Goal: Transaction & Acquisition: Purchase product/service

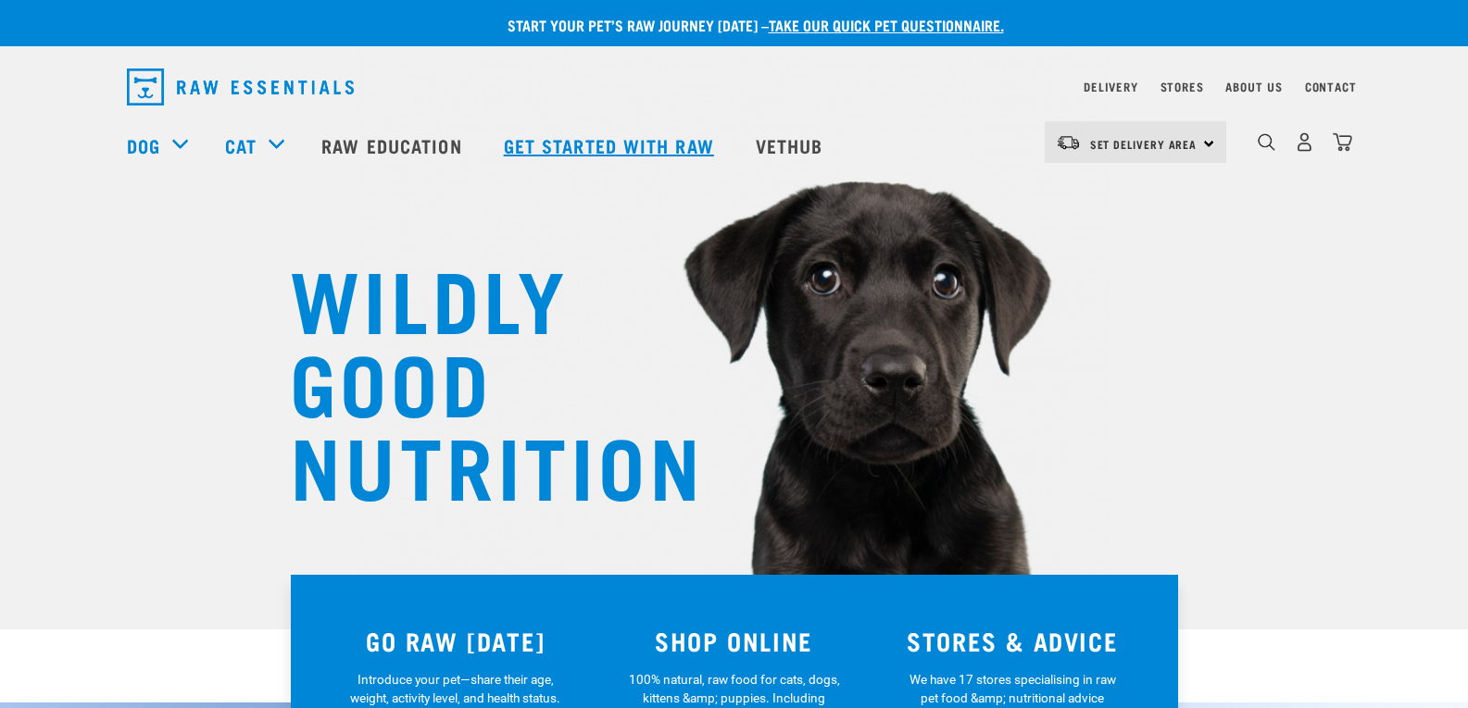
click at [625, 145] on link "Get started with Raw" at bounding box center [611, 145] width 252 height 74
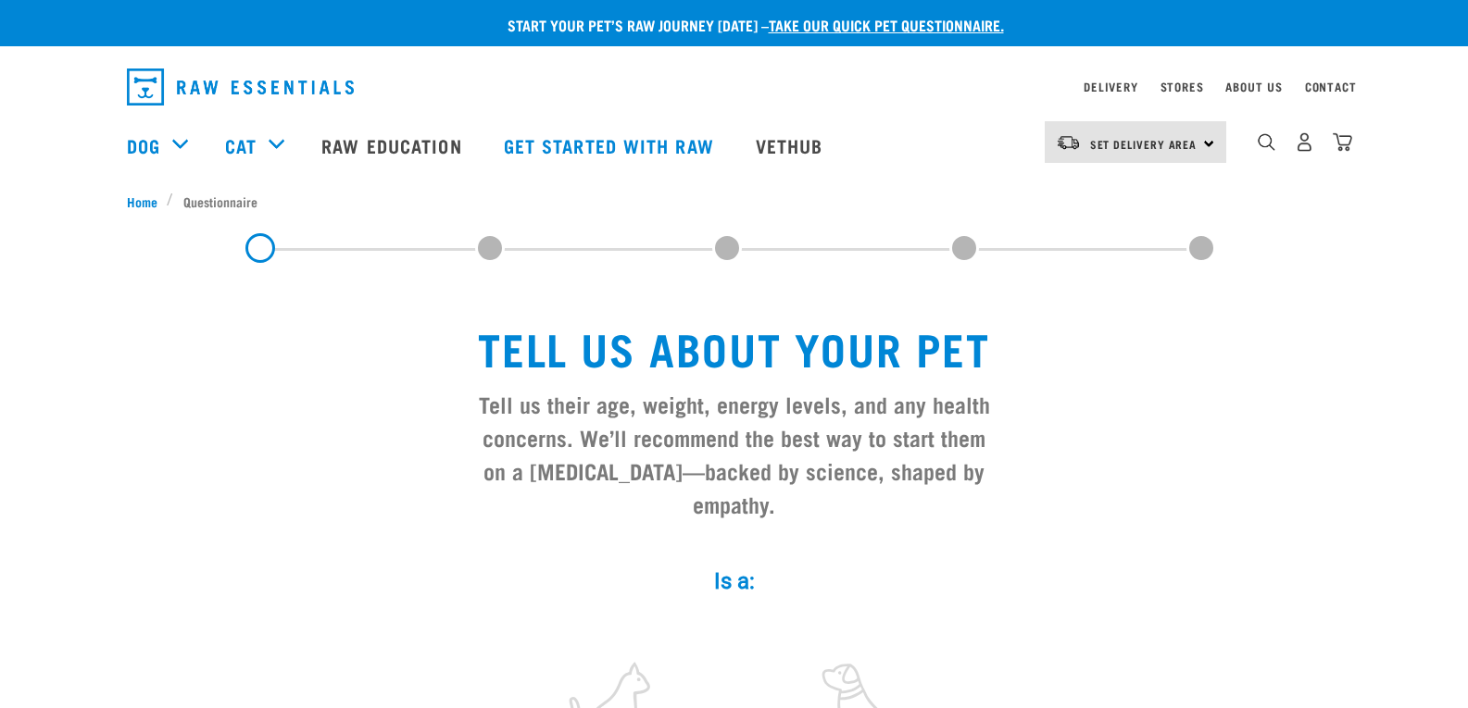
click at [1201, 139] on div "Set Delivery Area North Island South Island" at bounding box center [1134, 142] width 181 height 42
click at [1096, 197] on link "[GEOGRAPHIC_DATA]" at bounding box center [1133, 194] width 178 height 41
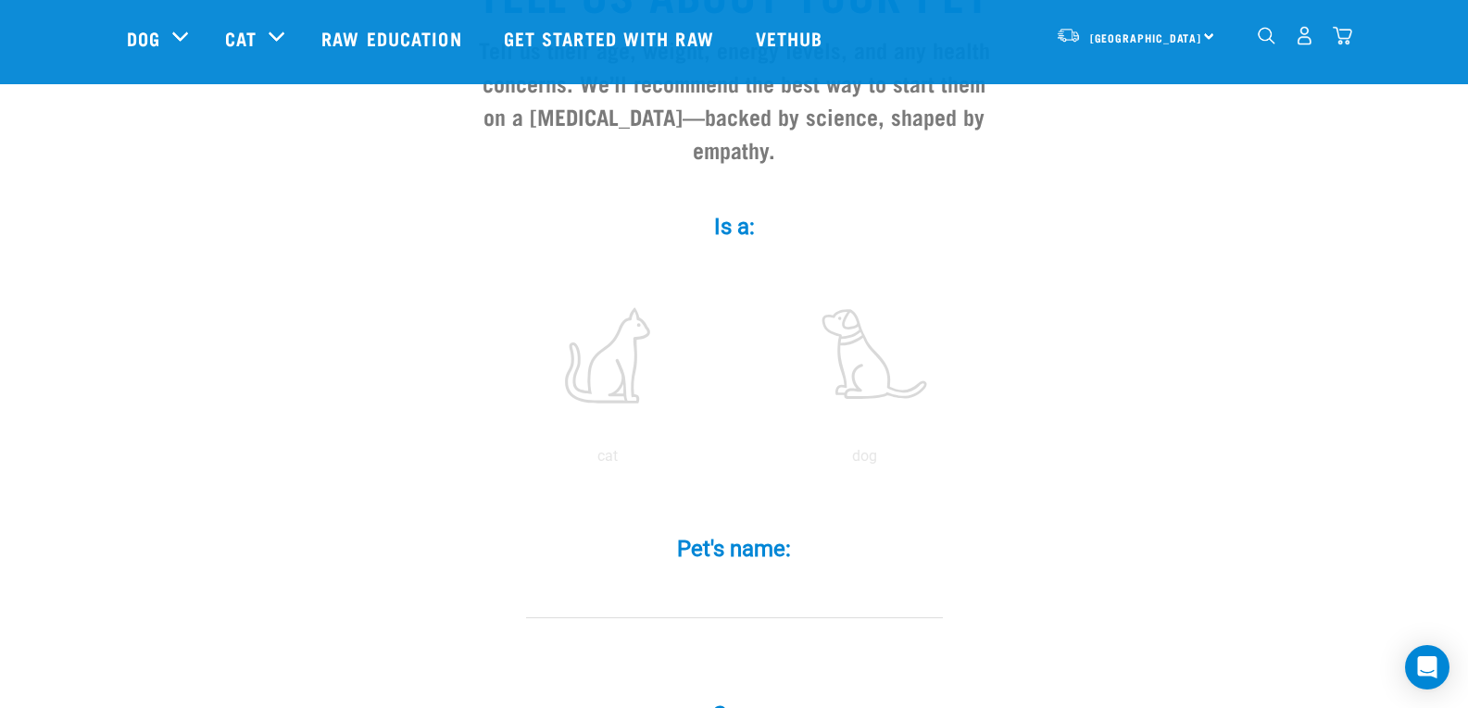
scroll to position [185, 0]
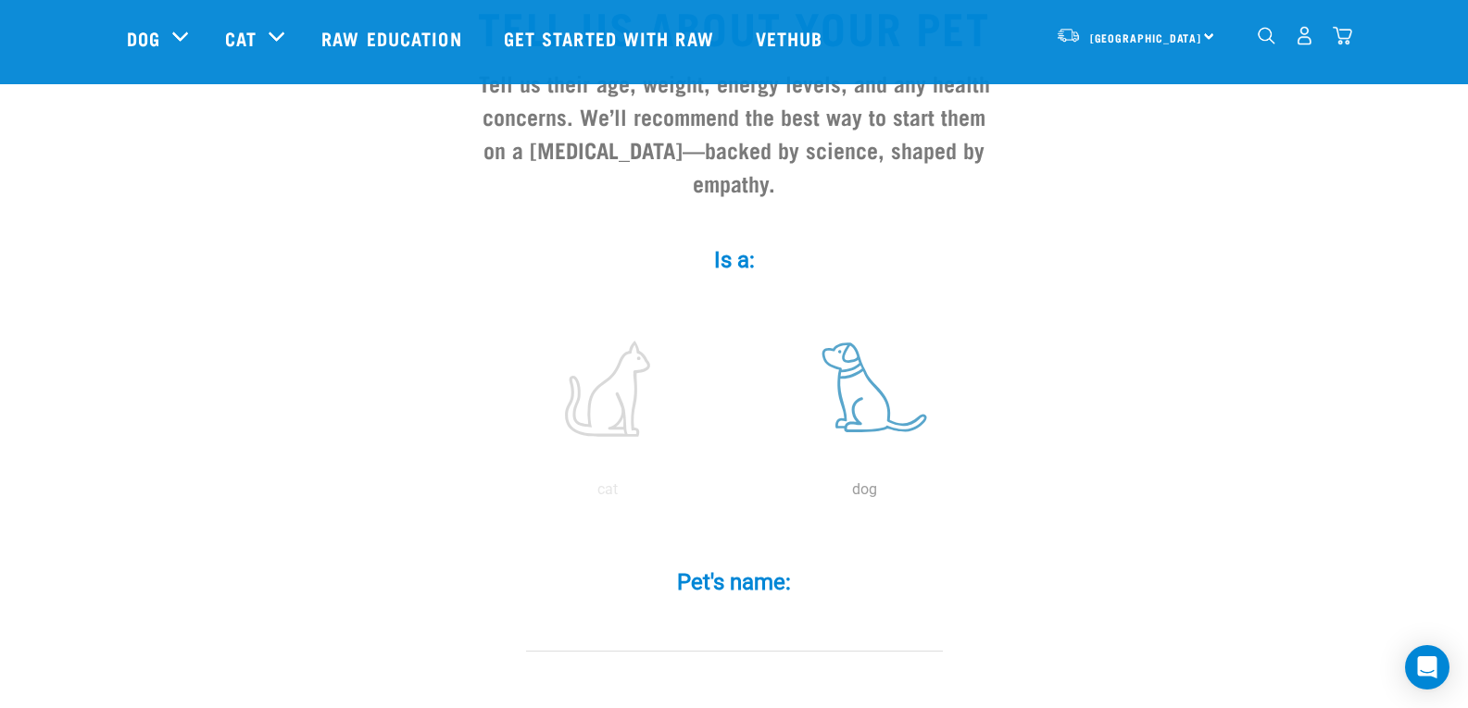
click at [874, 367] on label at bounding box center [865, 388] width 250 height 157
click at [736, 494] on input "radio" at bounding box center [736, 494] width 0 height 0
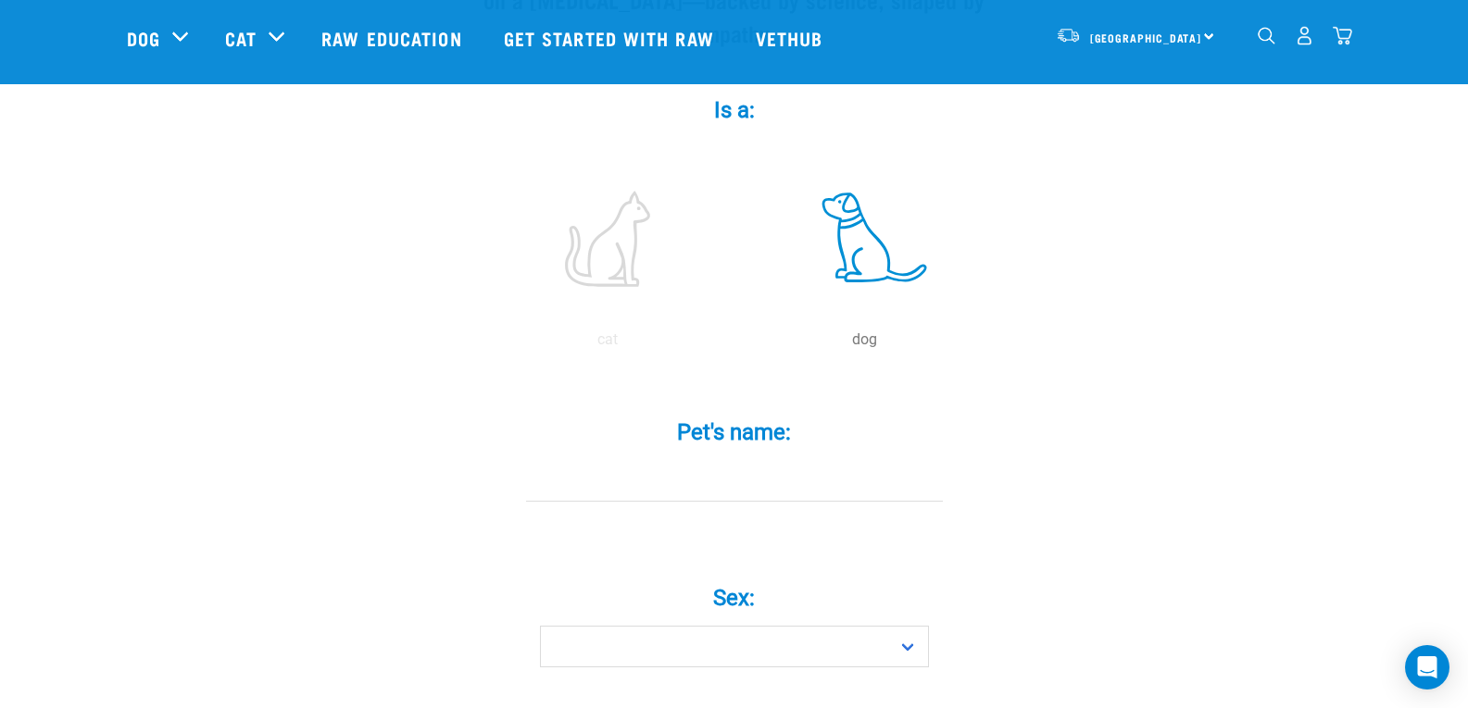
scroll to position [370, 0]
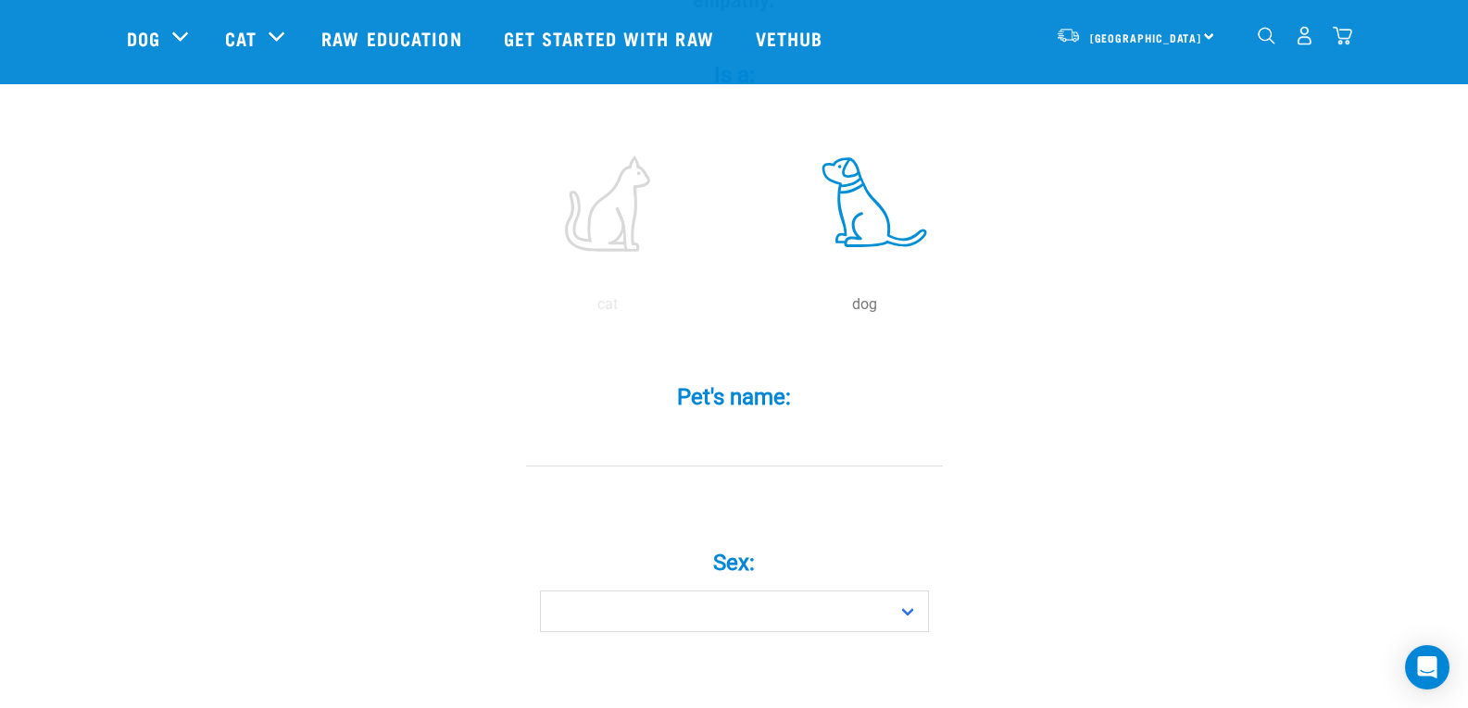
click at [610, 425] on input "Pet's name: *" at bounding box center [734, 446] width 417 height 42
type input "Bruno"
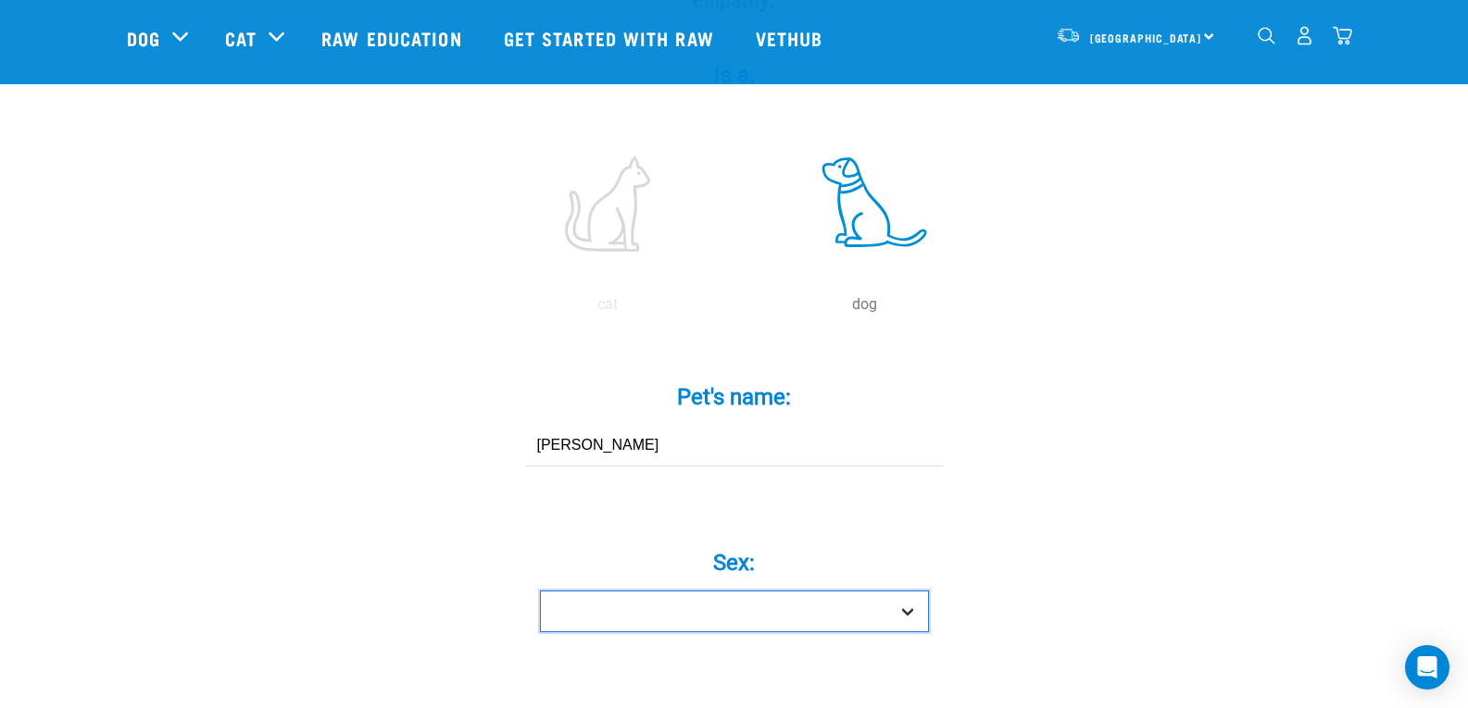
click at [901, 591] on select "Boy Girl" at bounding box center [734, 612] width 389 height 42
select select "boy"
click at [540, 591] on select "Boy Girl" at bounding box center [734, 612] width 389 height 42
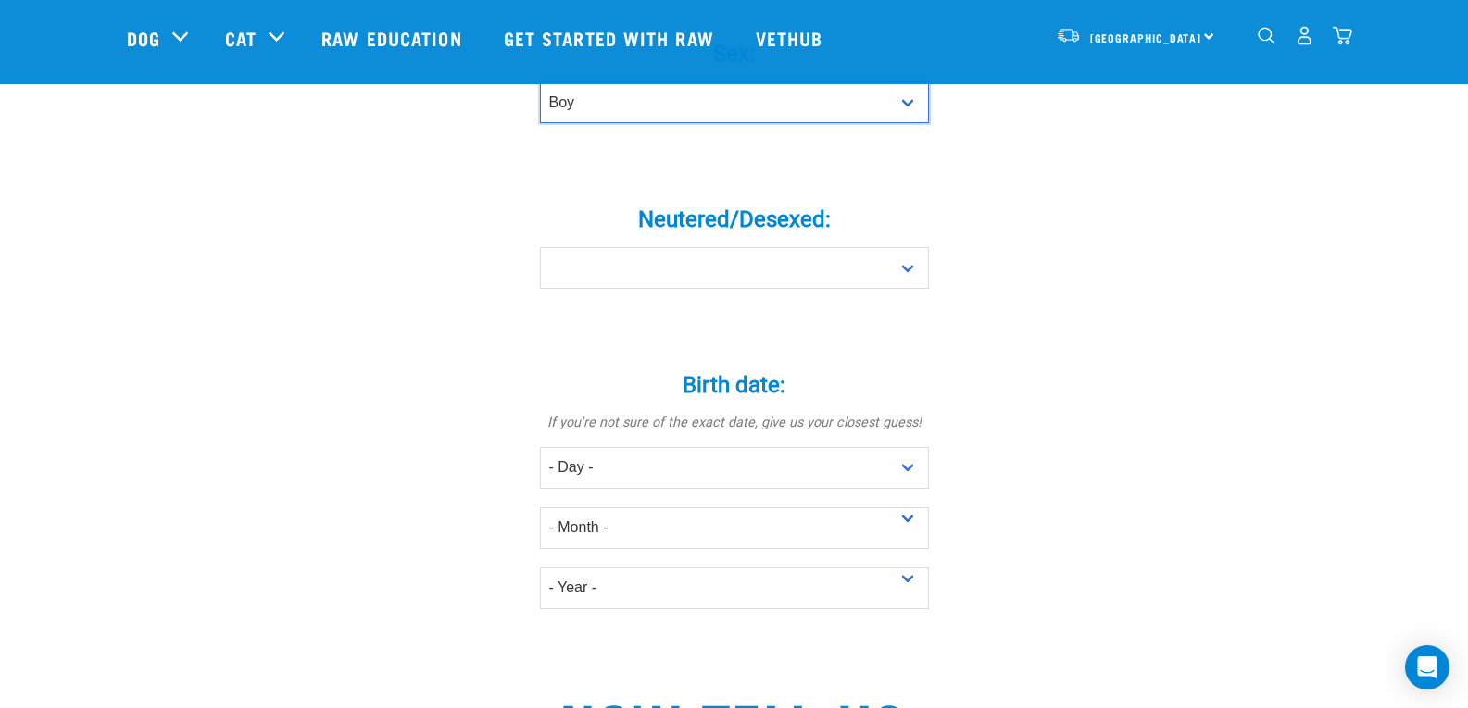
scroll to position [926, 0]
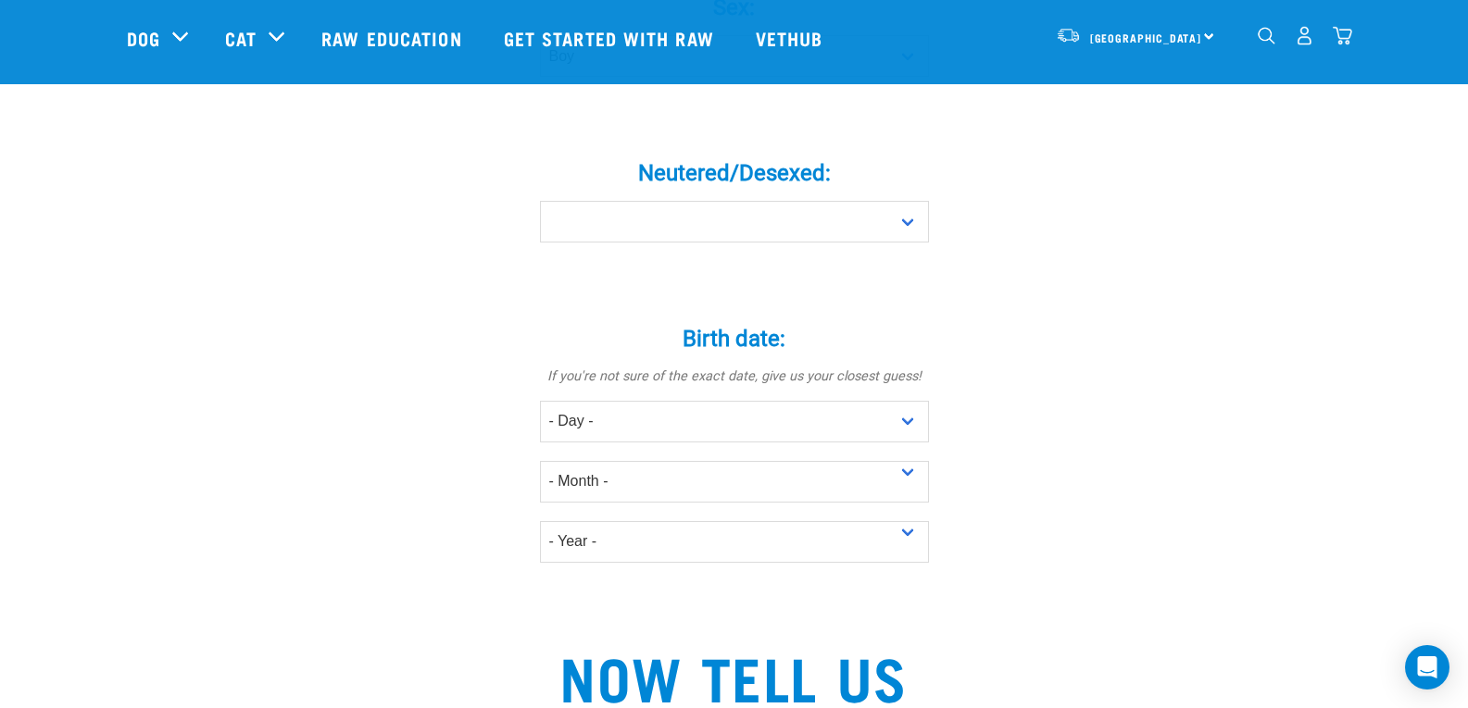
click at [930, 185] on div "Neutered/Desexed: * Yes No" at bounding box center [734, 188] width 556 height 108
click at [911, 201] on select "Yes No" at bounding box center [734, 222] width 389 height 42
select select "yes"
click at [540, 201] on select "Yes No" at bounding box center [734, 222] width 389 height 42
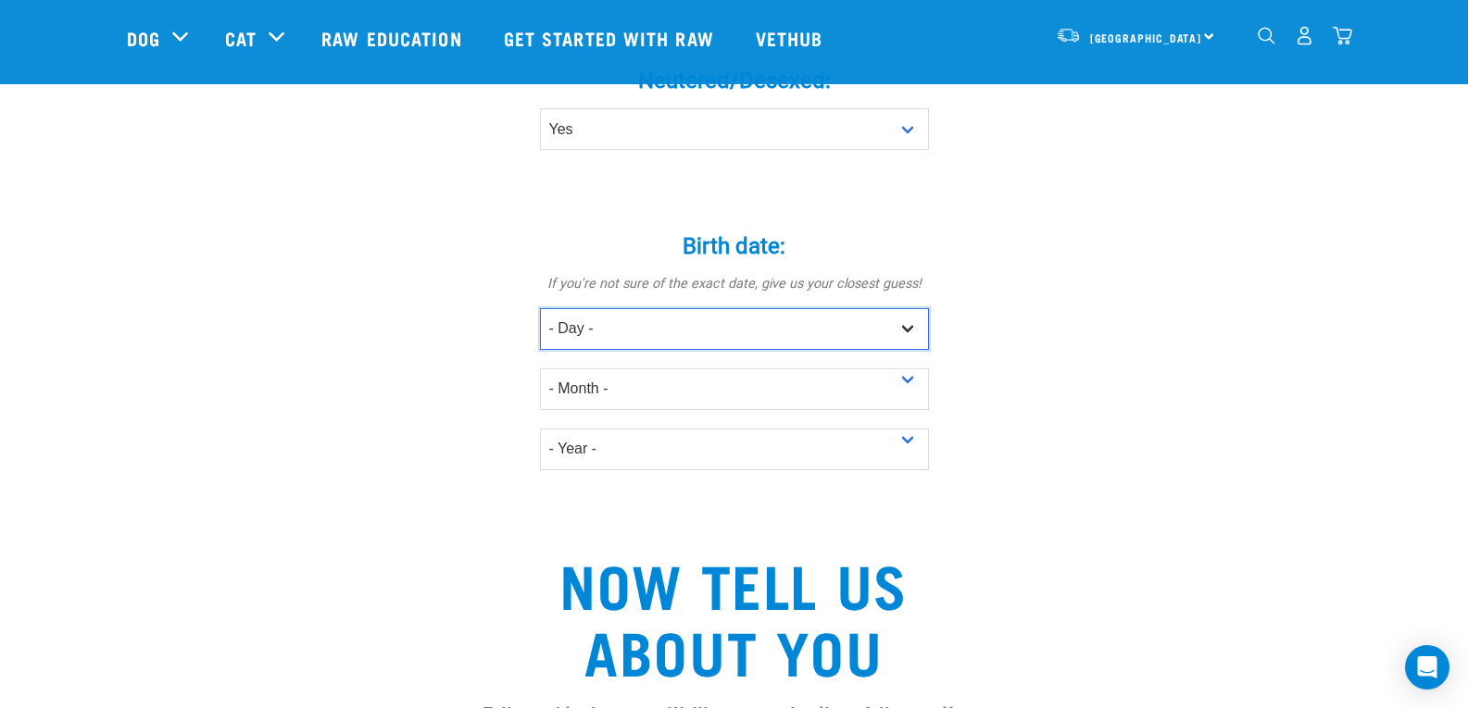
click at [908, 308] on select "- Day - 1 2 3 4 5 6 7 8 9 10 11 12 13 14 15 16 17 18 19 20 21 22 23 24 25 26 27" at bounding box center [734, 329] width 389 height 42
select select "4"
click at [540, 308] on select "- Day - 1 2 3 4 5 6 7 8 9 10 11 12 13 14 15 16 17 18 19 20 21 22 23 24 25 26 27" at bounding box center [734, 329] width 389 height 42
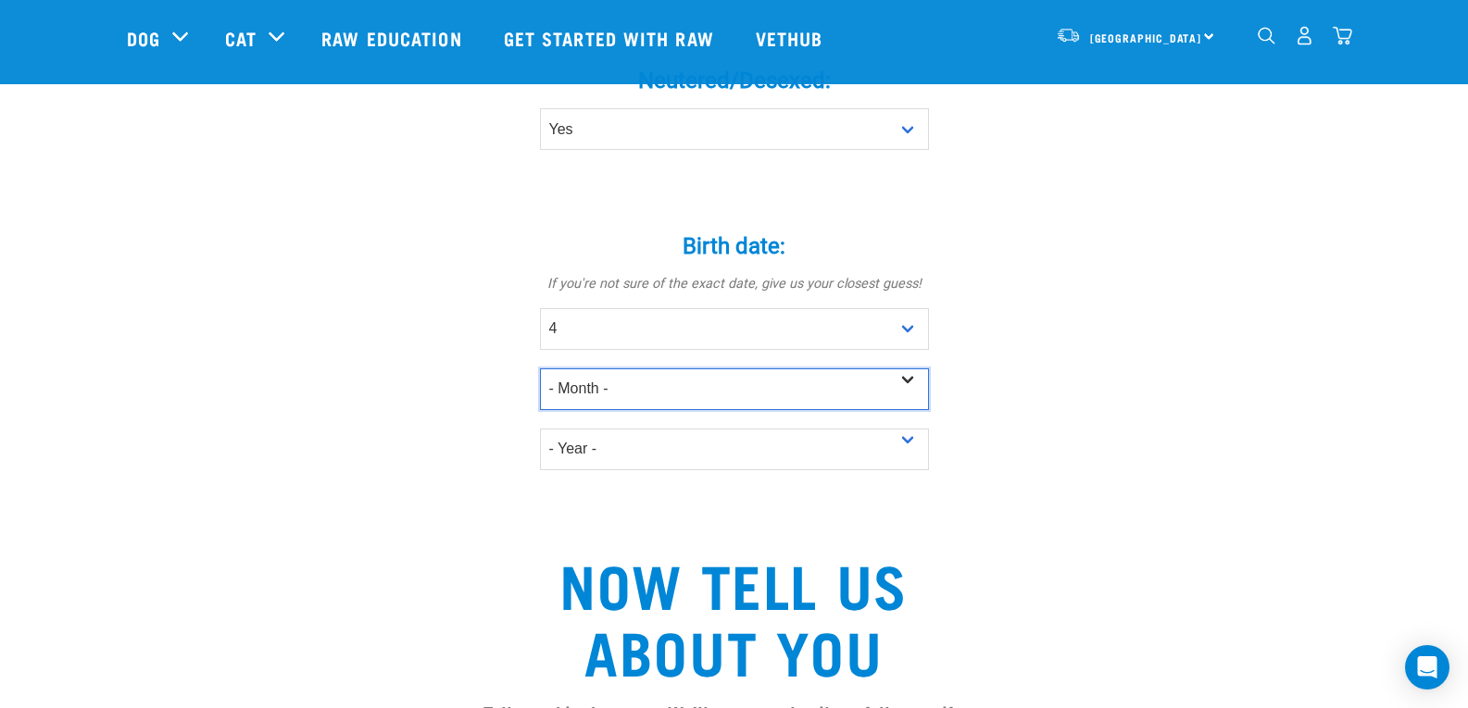
click at [914, 369] on select "- Month - January February March April May June July August September October N…" at bounding box center [734, 390] width 389 height 42
select select "July"
click at [540, 369] on select "- Month - January February March April May June July August September October N…" at bounding box center [734, 390] width 389 height 42
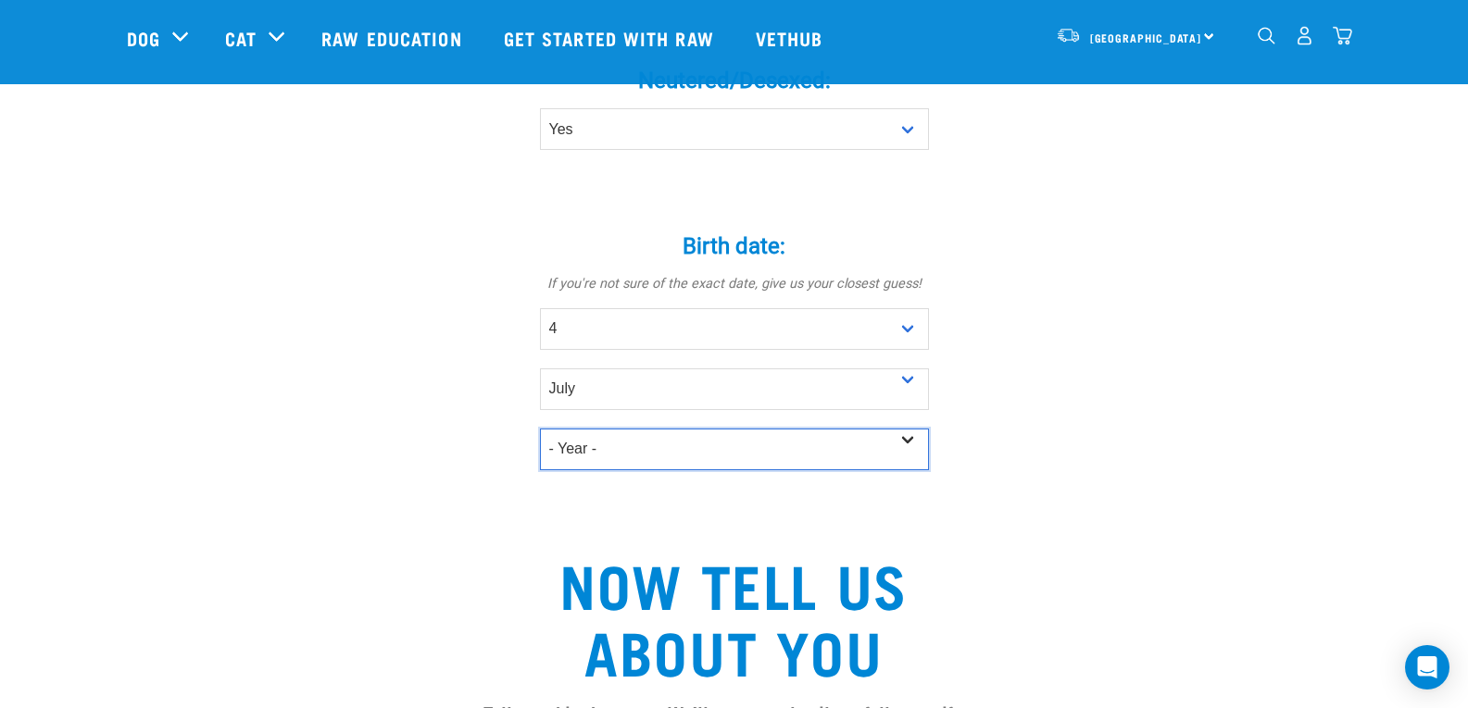
click at [906, 429] on select "- Year - 2025 2024 2023 2022 2021 2020 2019 2018 2017 2016 2015 2014 2013 2012" at bounding box center [734, 450] width 389 height 42
select select "2018"
click at [540, 429] on select "- Year - 2025 2024 2023 2022 2021 2020 2019 2018 2017 2016 2015 2014 2013 2012" at bounding box center [734, 450] width 389 height 42
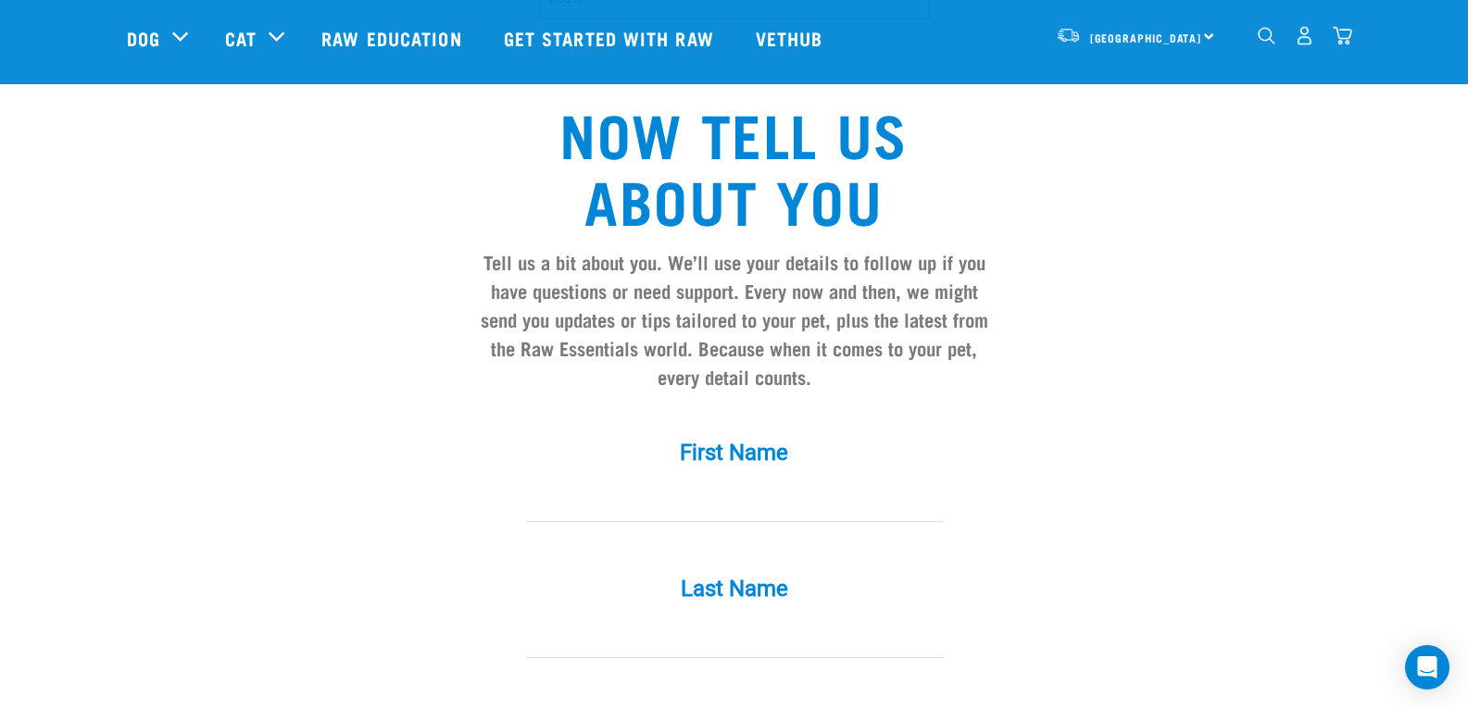
scroll to position [1574, 0]
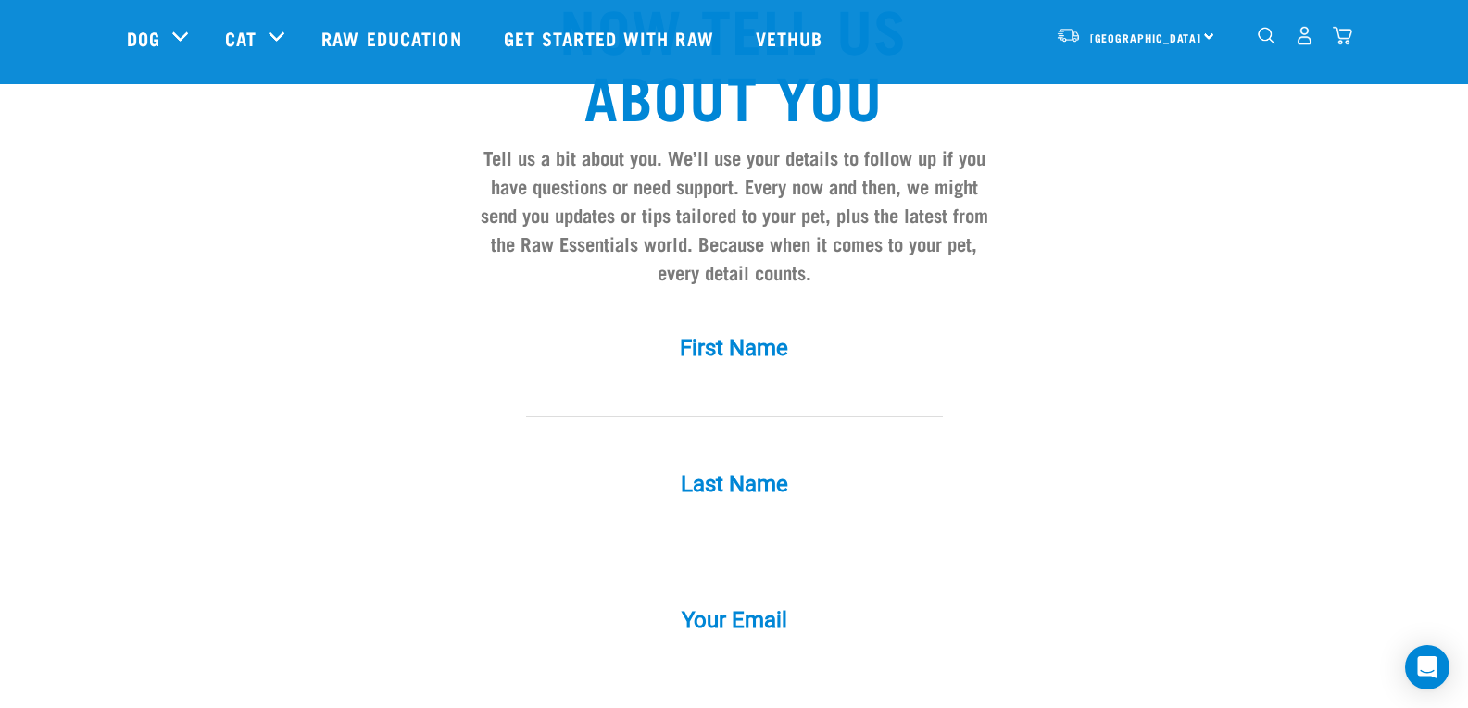
click at [585, 376] on input "First Name *" at bounding box center [734, 397] width 417 height 42
click at [590, 377] on input "First Name *" at bounding box center [734, 397] width 417 height 42
type input "Kym"
click at [573, 512] on input "Last Name *" at bounding box center [734, 533] width 417 height 42
drag, startPoint x: 706, startPoint y: 494, endPoint x: 494, endPoint y: 487, distance: 213.1
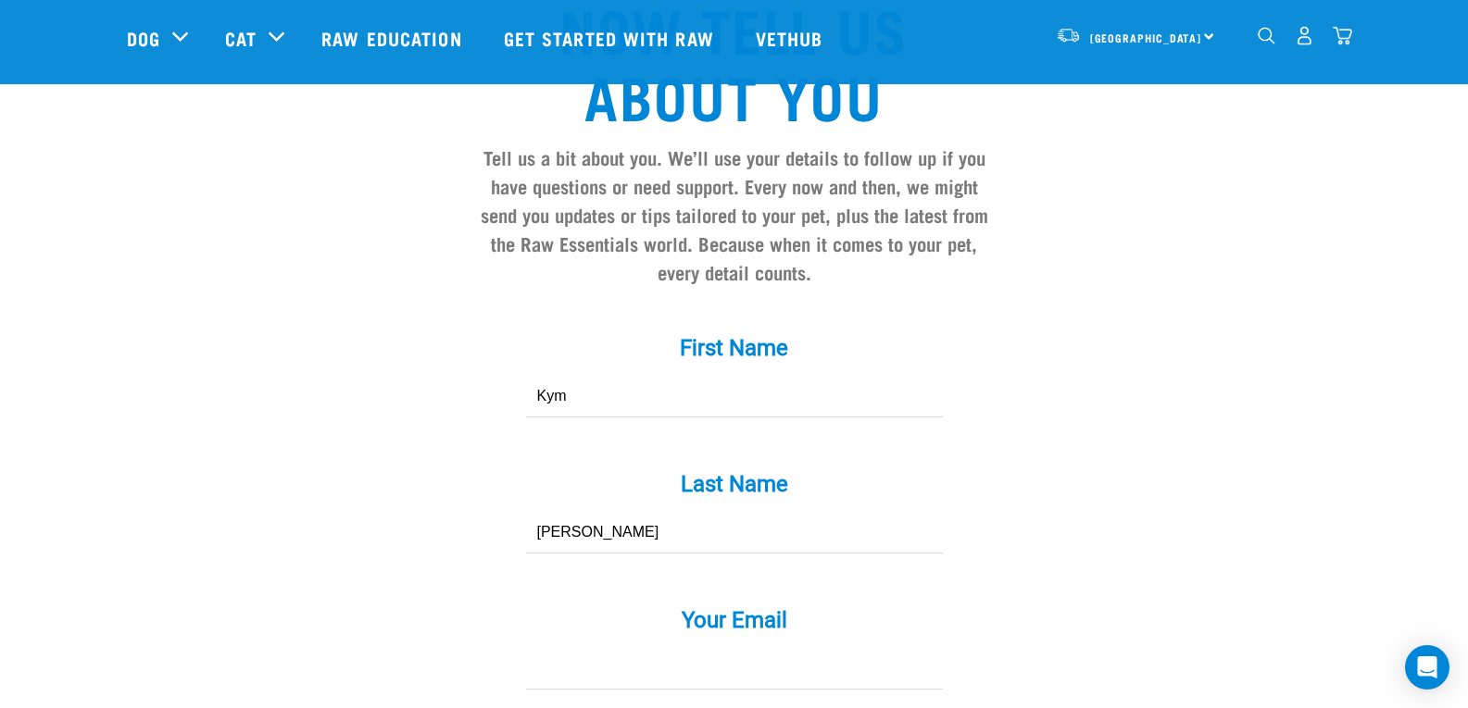
click at [494, 487] on div "Last Name * Scantlebury" at bounding box center [734, 499] width 556 height 108
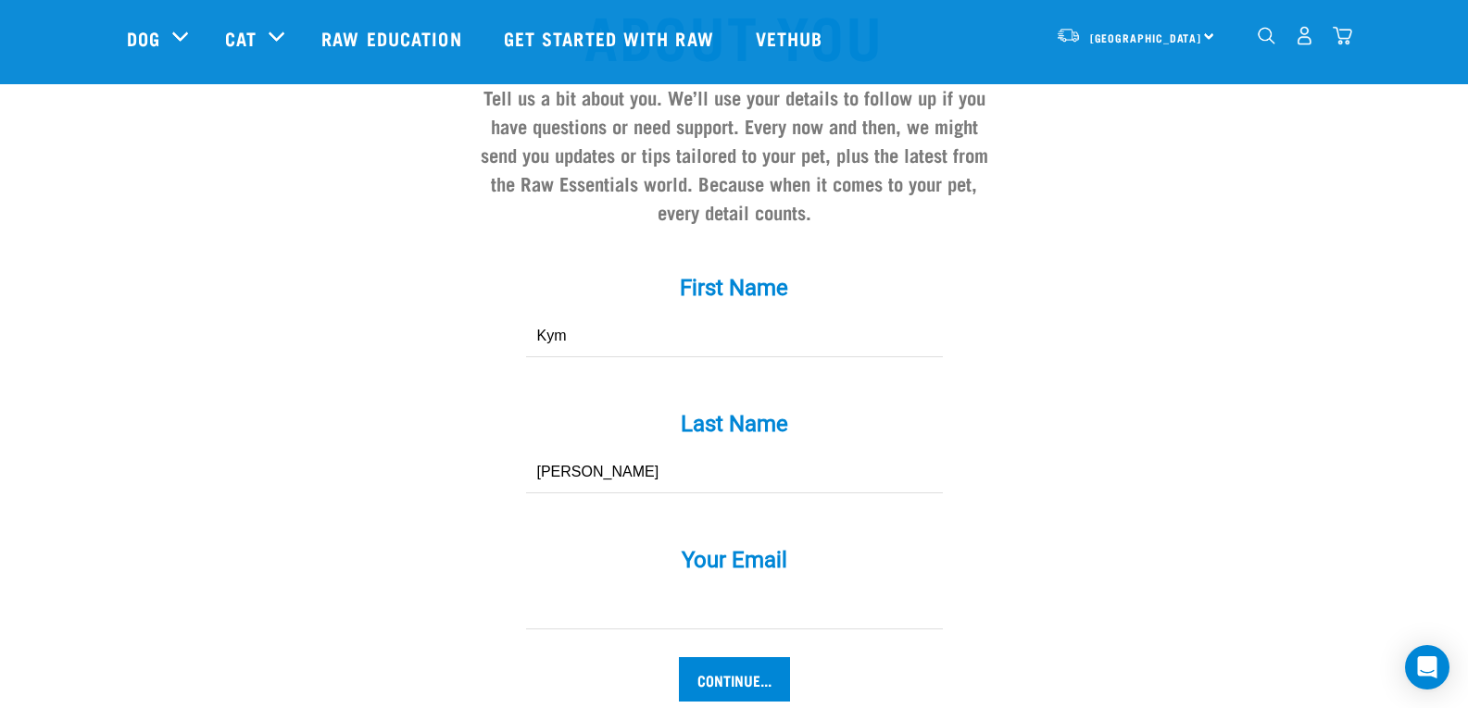
scroll to position [1667, 0]
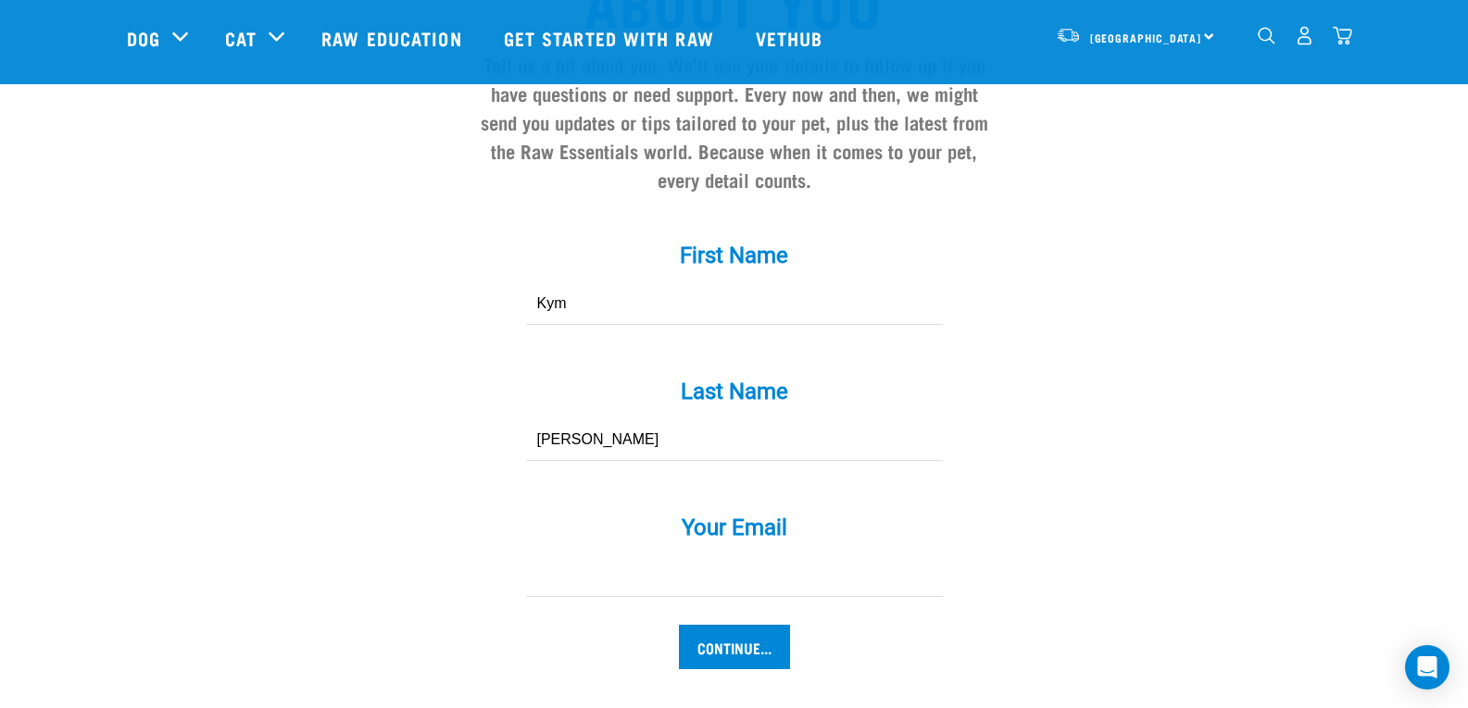
type input "Scantlebury"
click at [570, 556] on input "Your Email *" at bounding box center [734, 577] width 417 height 42
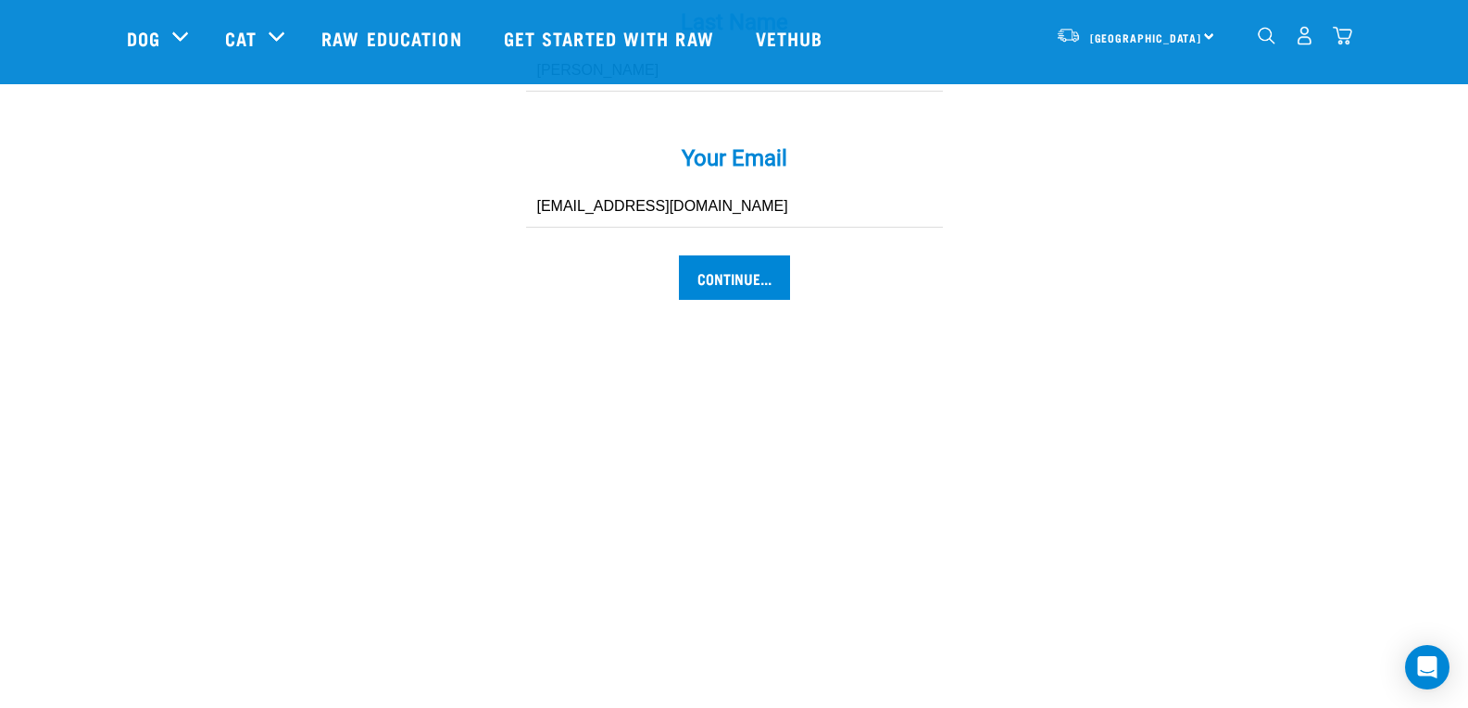
scroll to position [2037, 0]
type input "[EMAIL_ADDRESS][DOMAIN_NAME]"
click at [744, 255] on input "Continue..." at bounding box center [734, 277] width 111 height 44
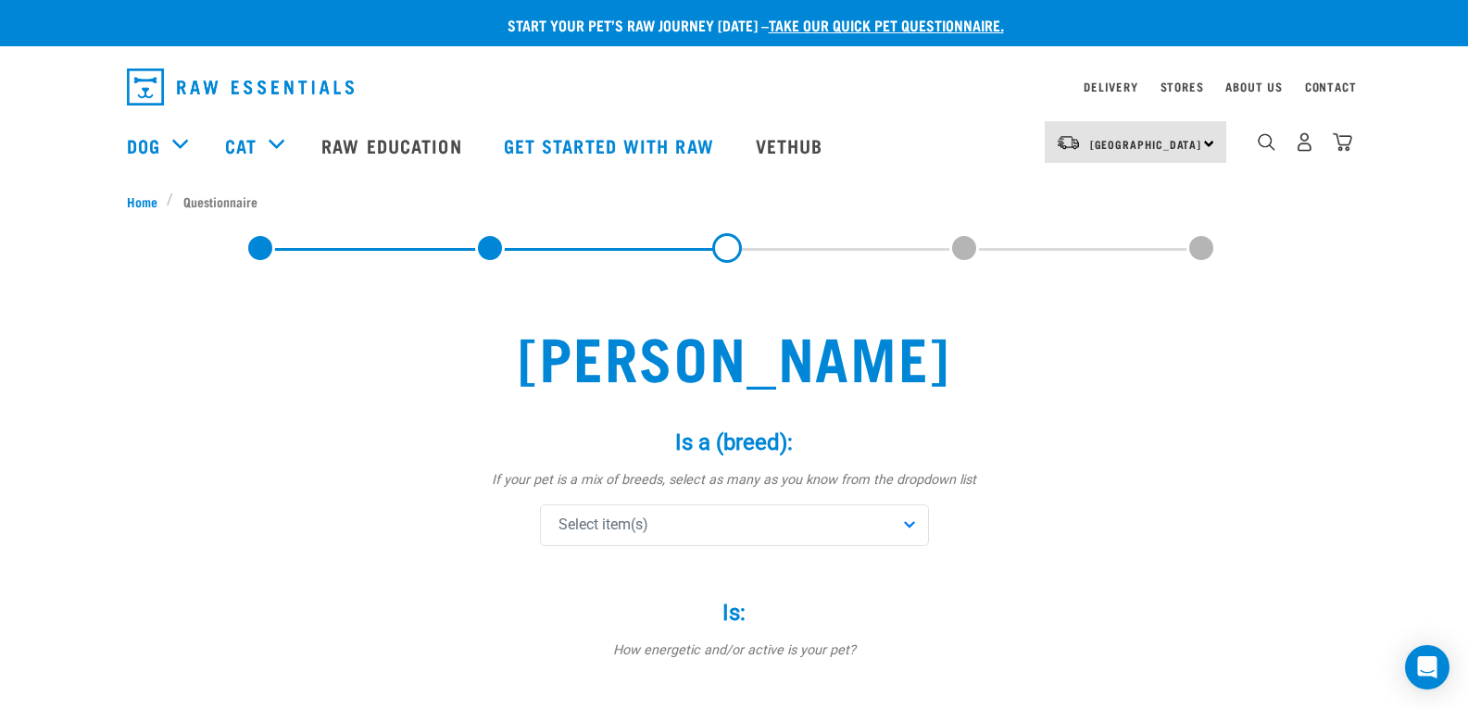
click at [911, 522] on div "Select item(s)" at bounding box center [734, 526] width 389 height 42
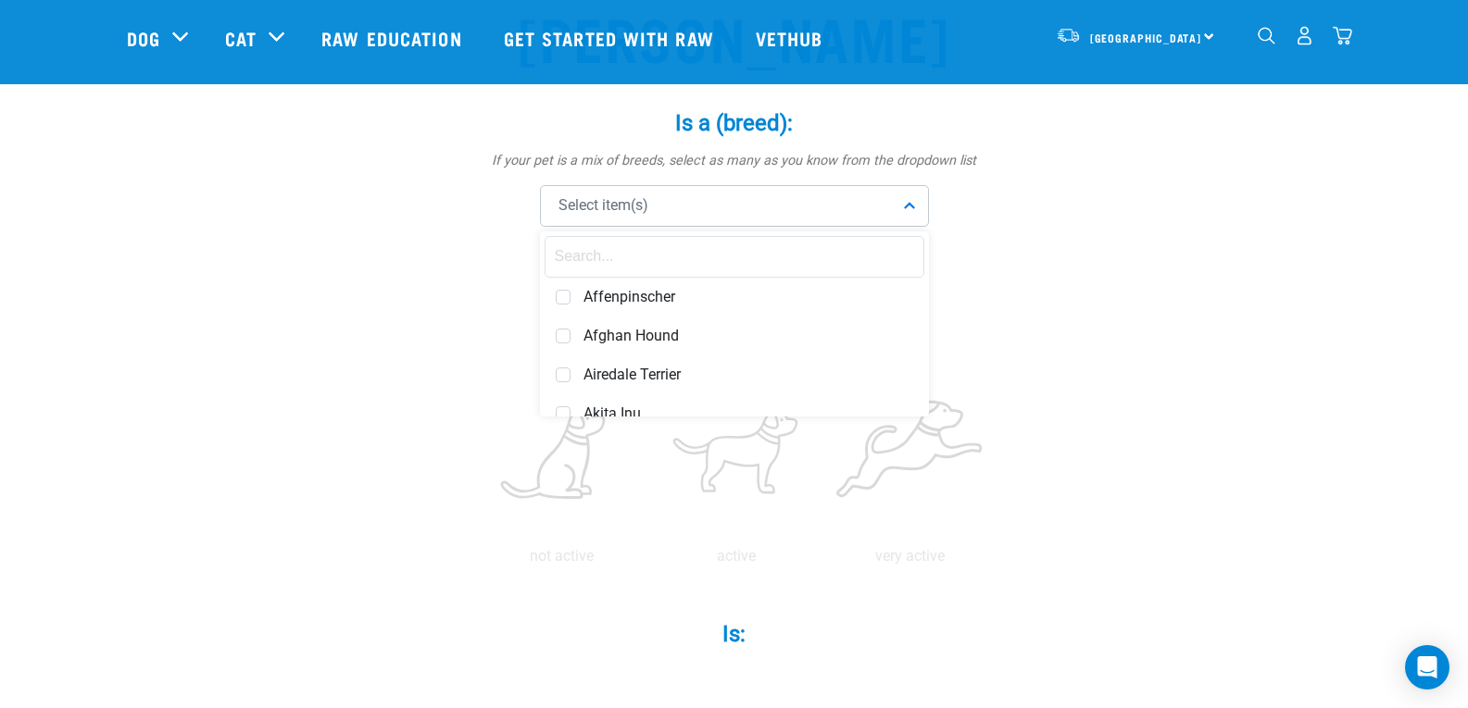
scroll to position [185, 0]
drag, startPoint x: 928, startPoint y: 239, endPoint x: 919, endPoint y: 274, distance: 36.2
click at [919, 274] on div "Affenpinscher Afghan Hound Airedale Terrier Akita Inu Alaskan Malamute Am Staff…" at bounding box center [734, 322] width 389 height 185
click at [579, 259] on input "text" at bounding box center [734, 255] width 380 height 42
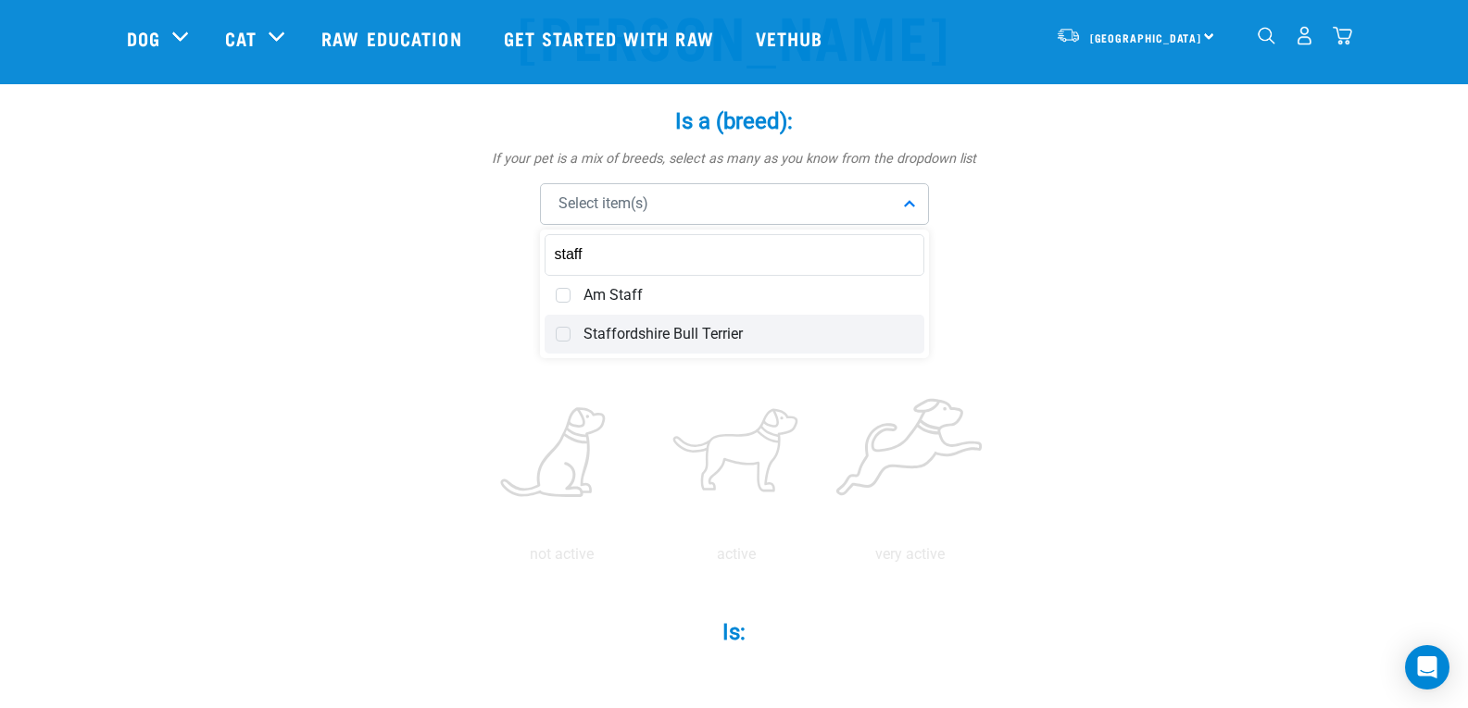
type input "staff"
click at [561, 333] on span at bounding box center [563, 334] width 15 height 15
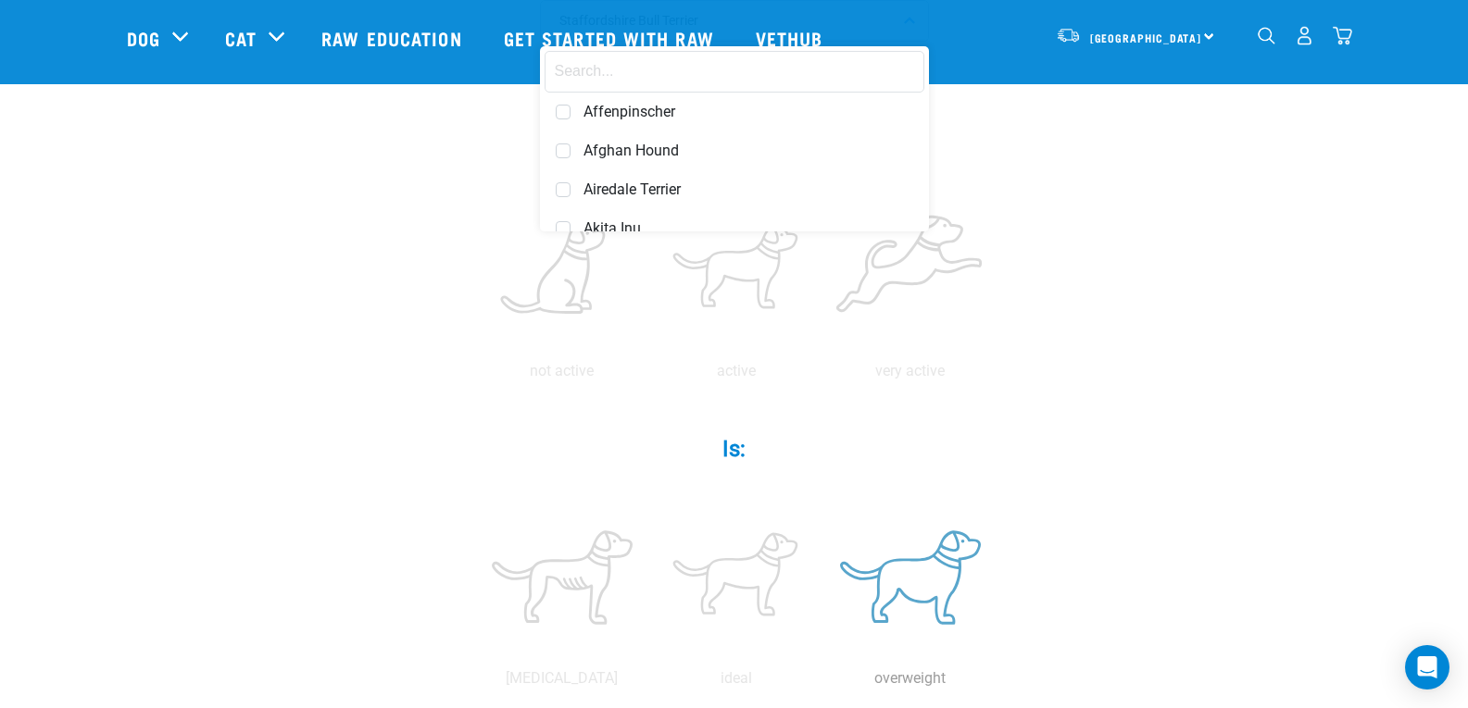
scroll to position [370, 0]
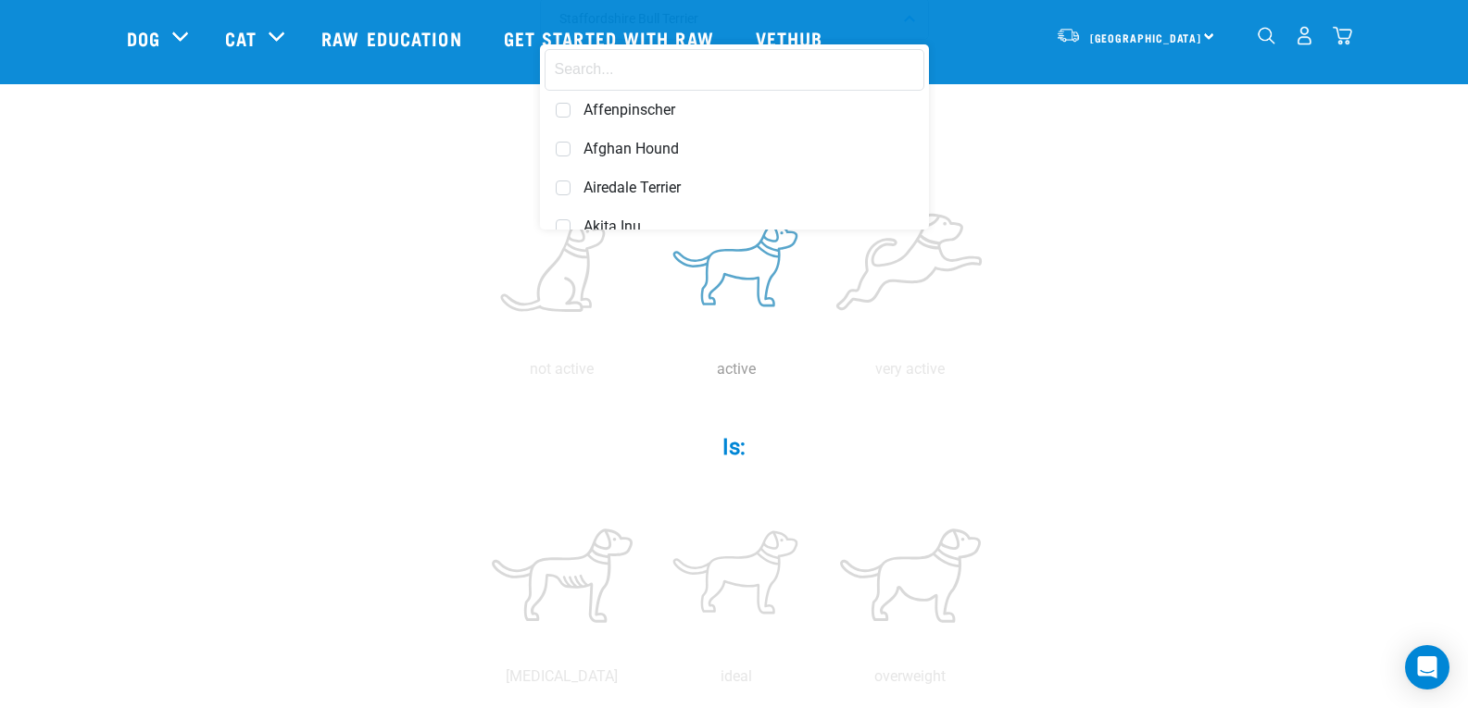
click at [735, 309] on label at bounding box center [736, 268] width 167 height 157
click at [649, 374] on input "radio" at bounding box center [649, 374] width 0 height 0
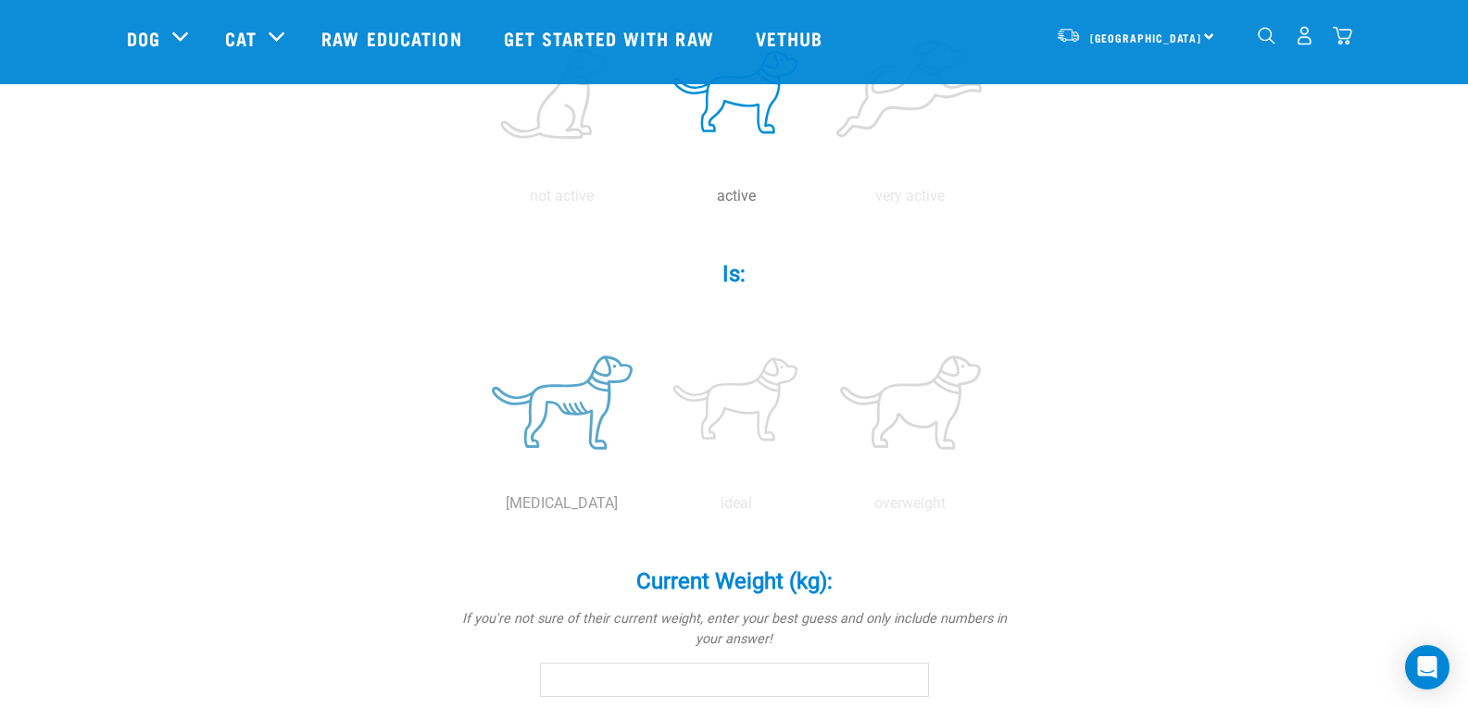
scroll to position [556, 0]
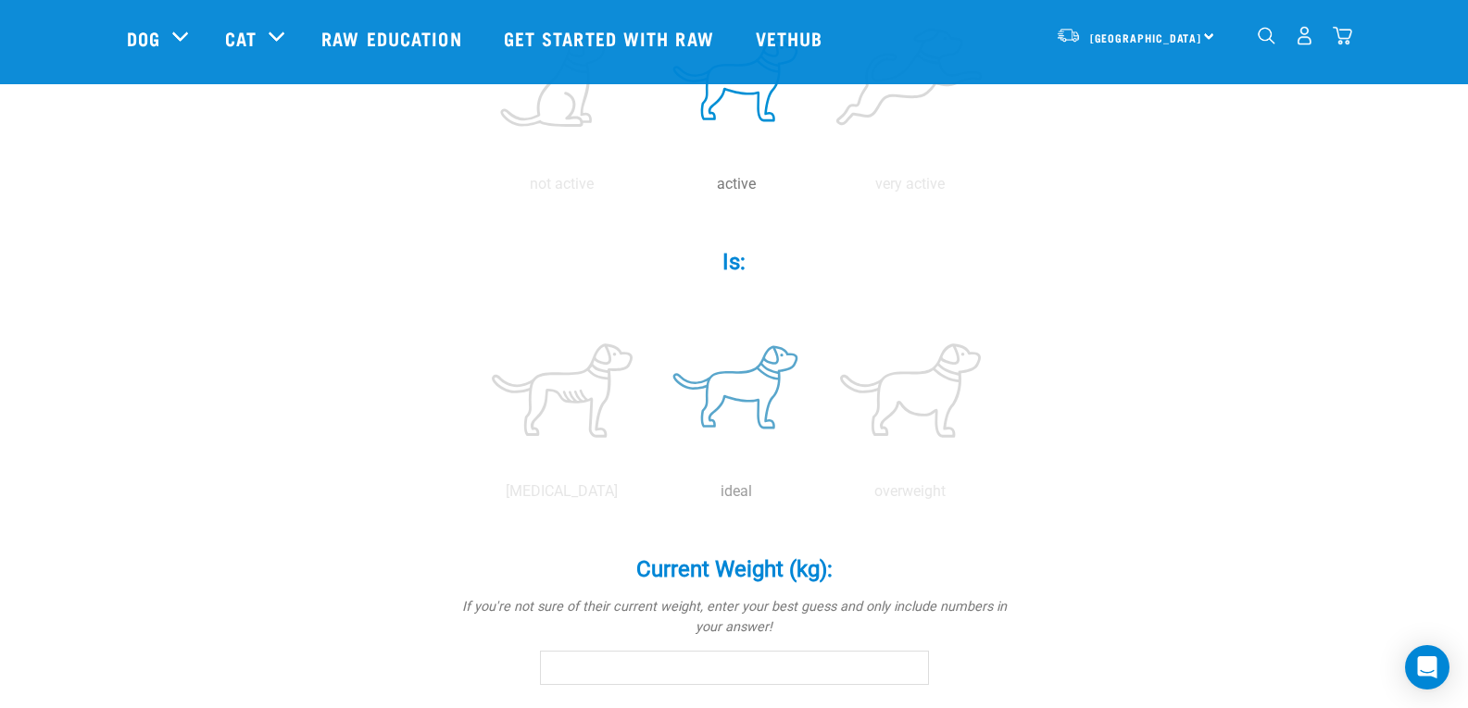
click at [742, 430] on label at bounding box center [736, 390] width 167 height 157
click at [649, 496] on input "radio" at bounding box center [649, 496] width 0 height 0
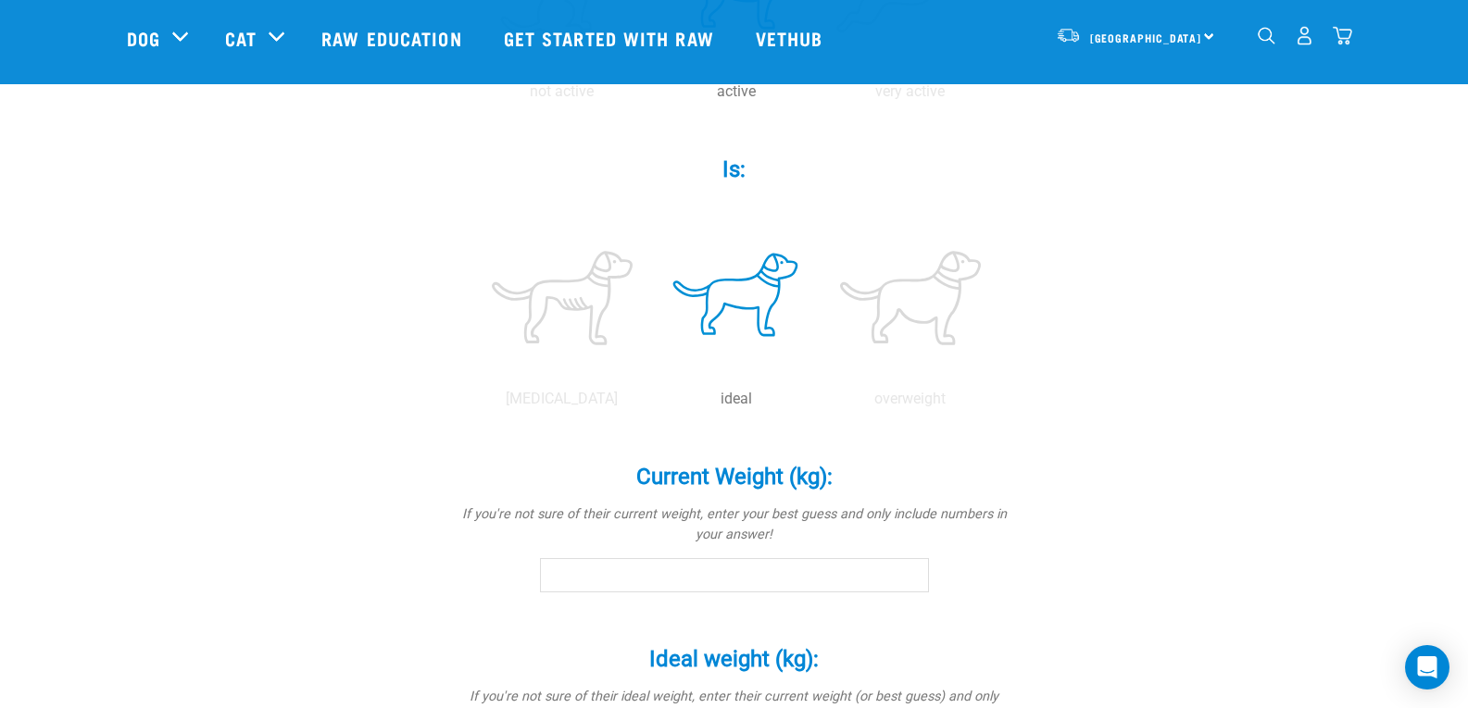
scroll to position [833, 0]
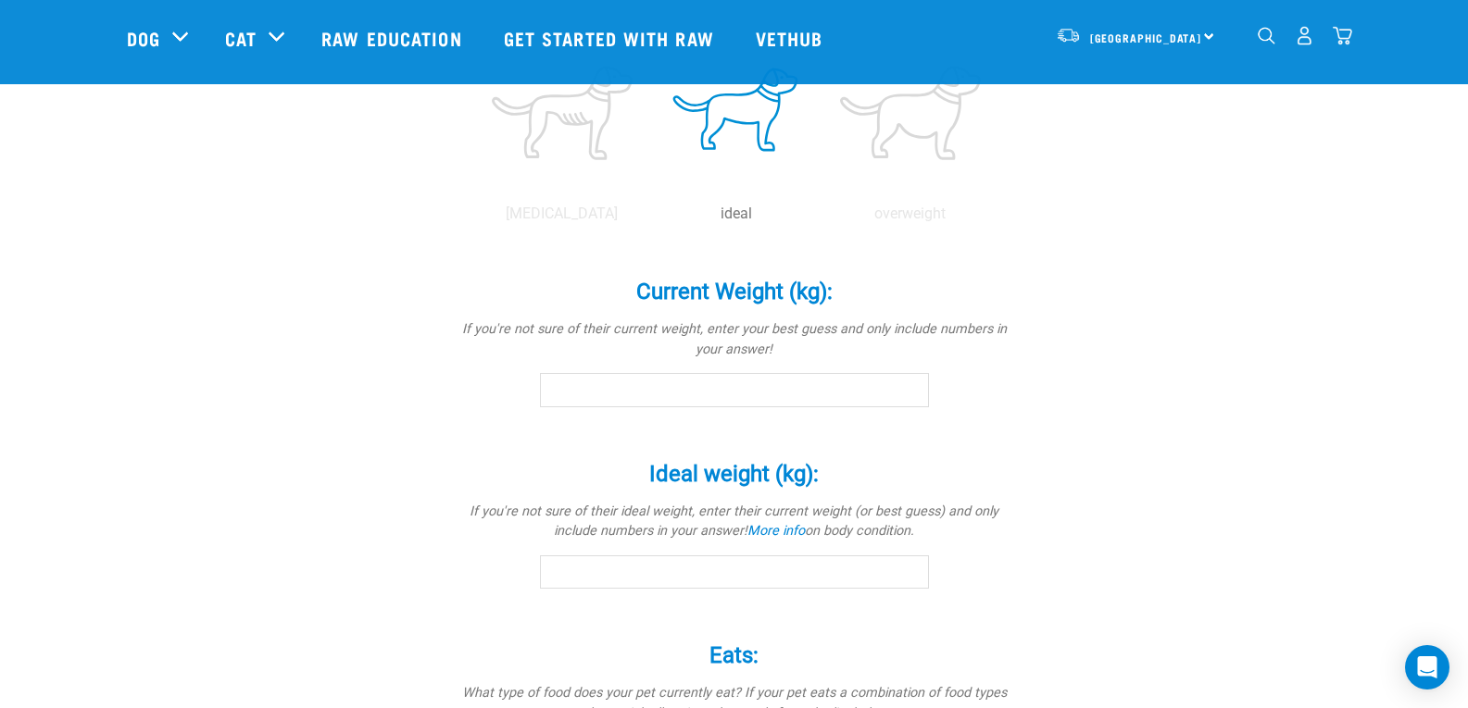
click at [589, 389] on input "Current Weight (kg): *" at bounding box center [734, 389] width 389 height 33
type input "19"
click at [644, 577] on input "Ideal weight (kg): *" at bounding box center [734, 572] width 389 height 33
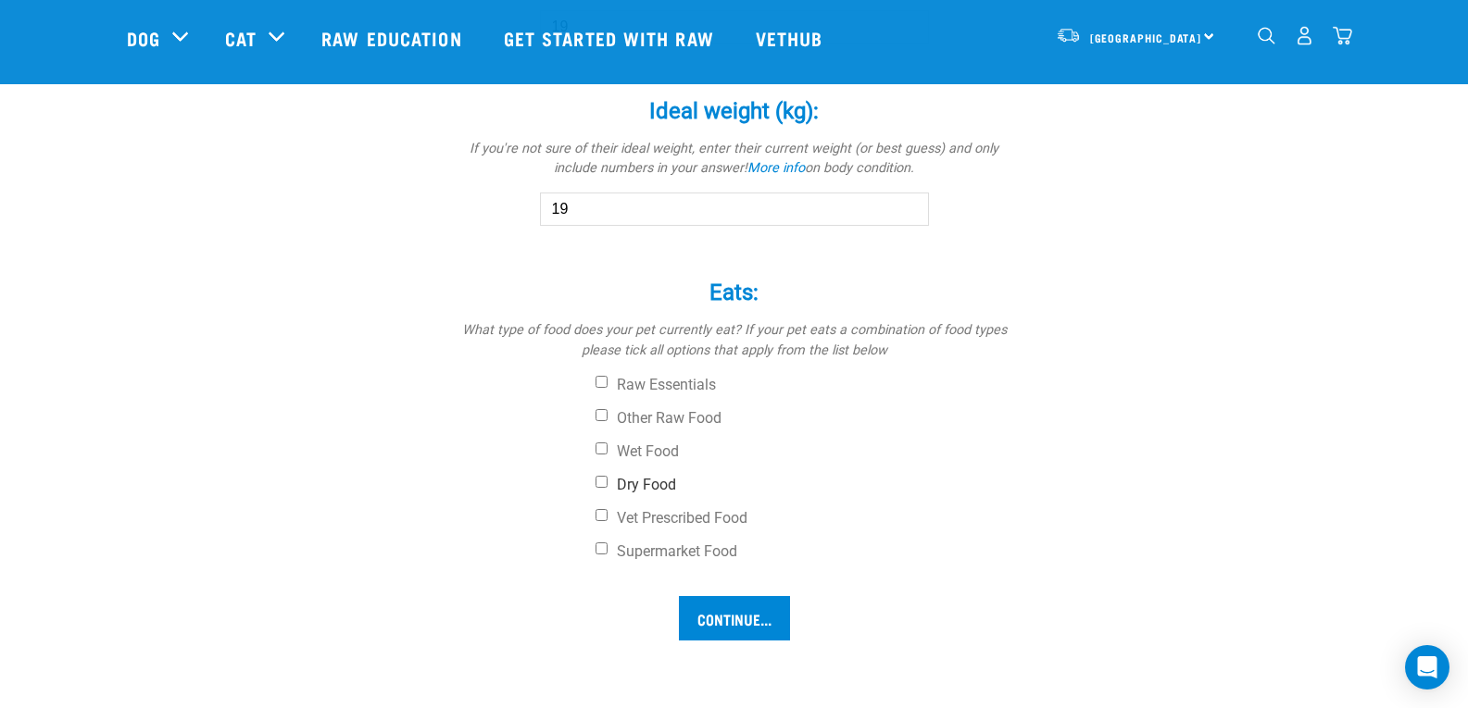
scroll to position [1204, 0]
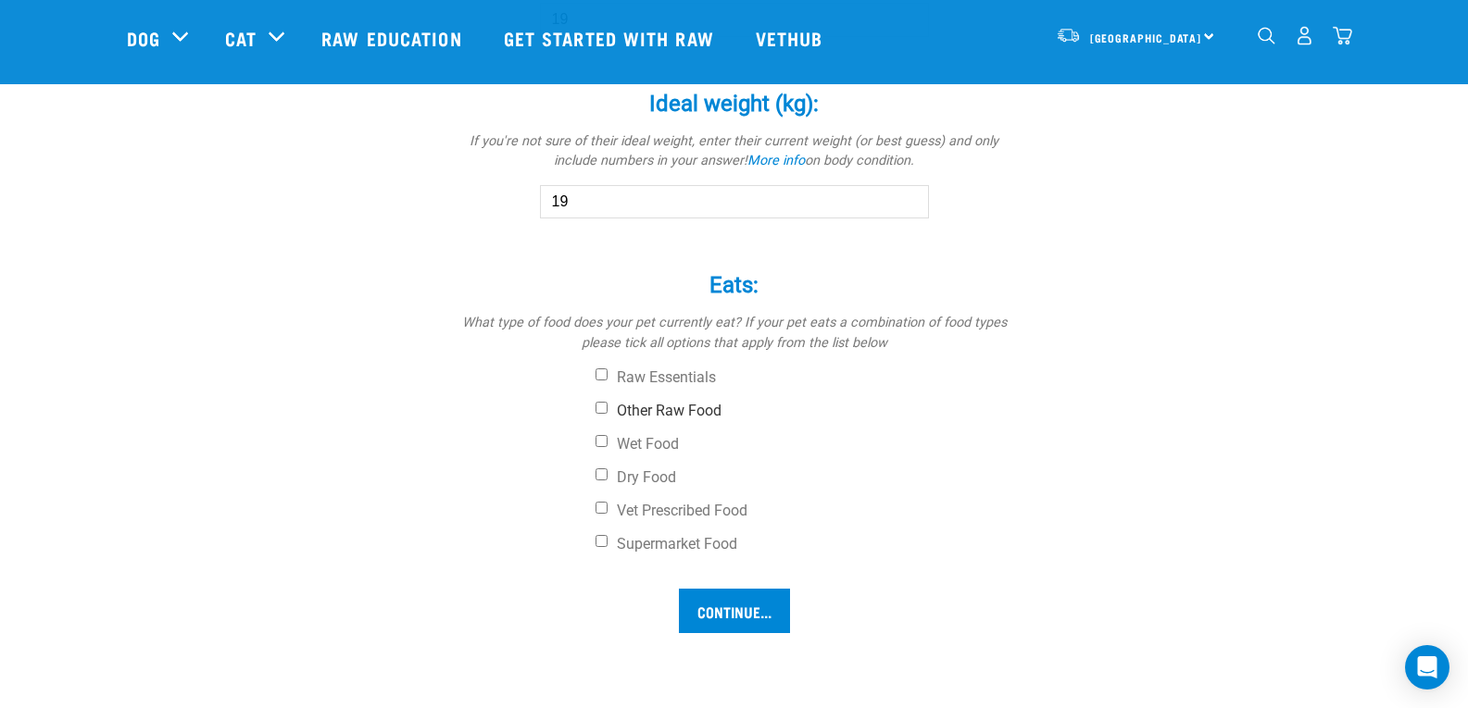
type input "19"
click at [602, 402] on input "Other Raw Food" at bounding box center [601, 408] width 12 height 12
checkbox input "true"
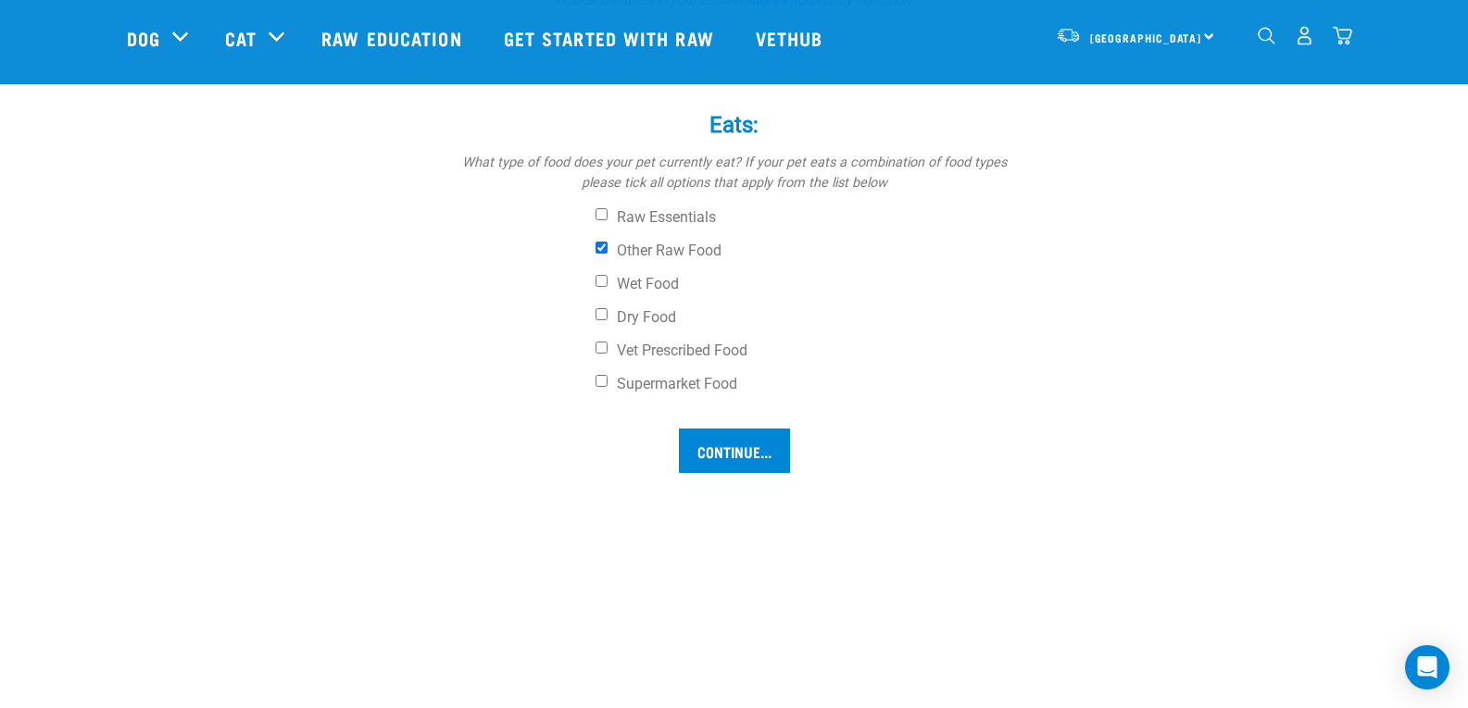
scroll to position [1389, 0]
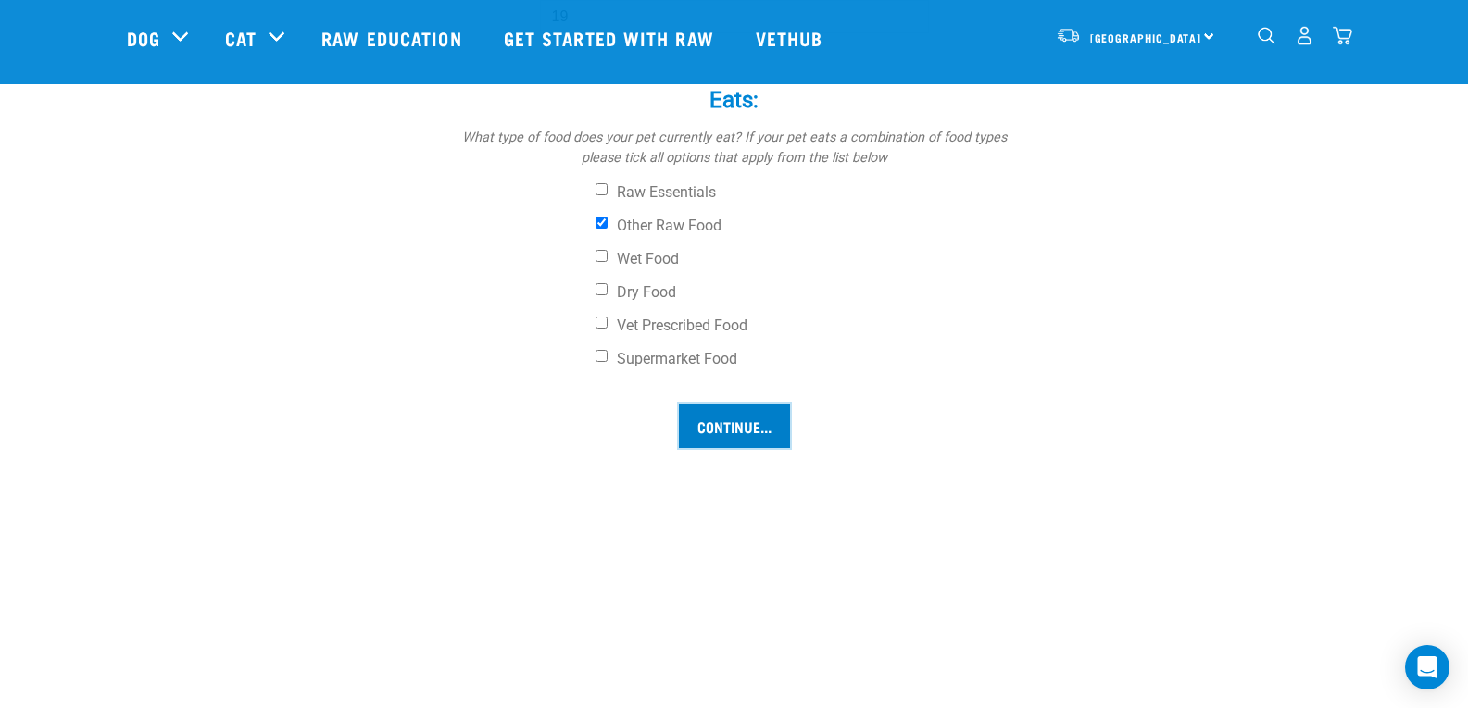
click at [745, 425] on input "Continue..." at bounding box center [734, 426] width 111 height 44
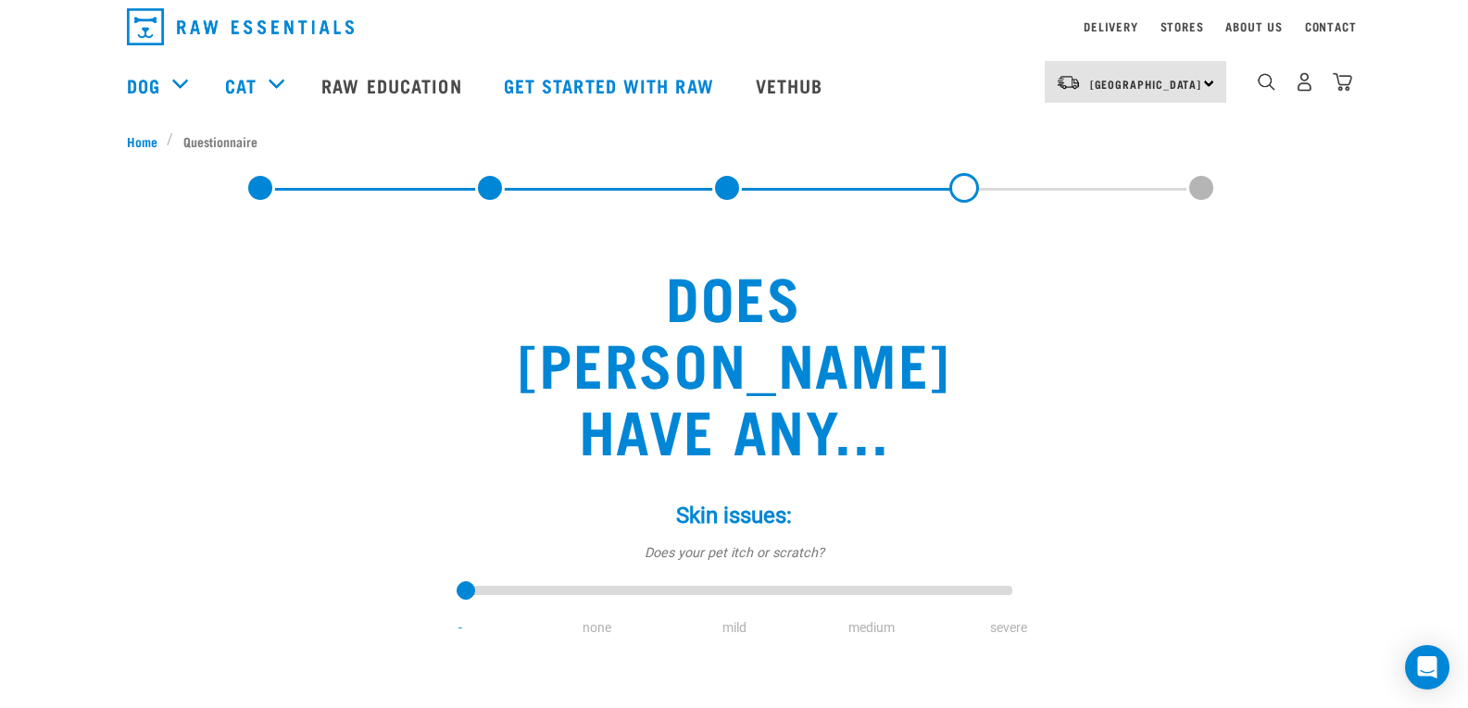
scroll to position [278, 0]
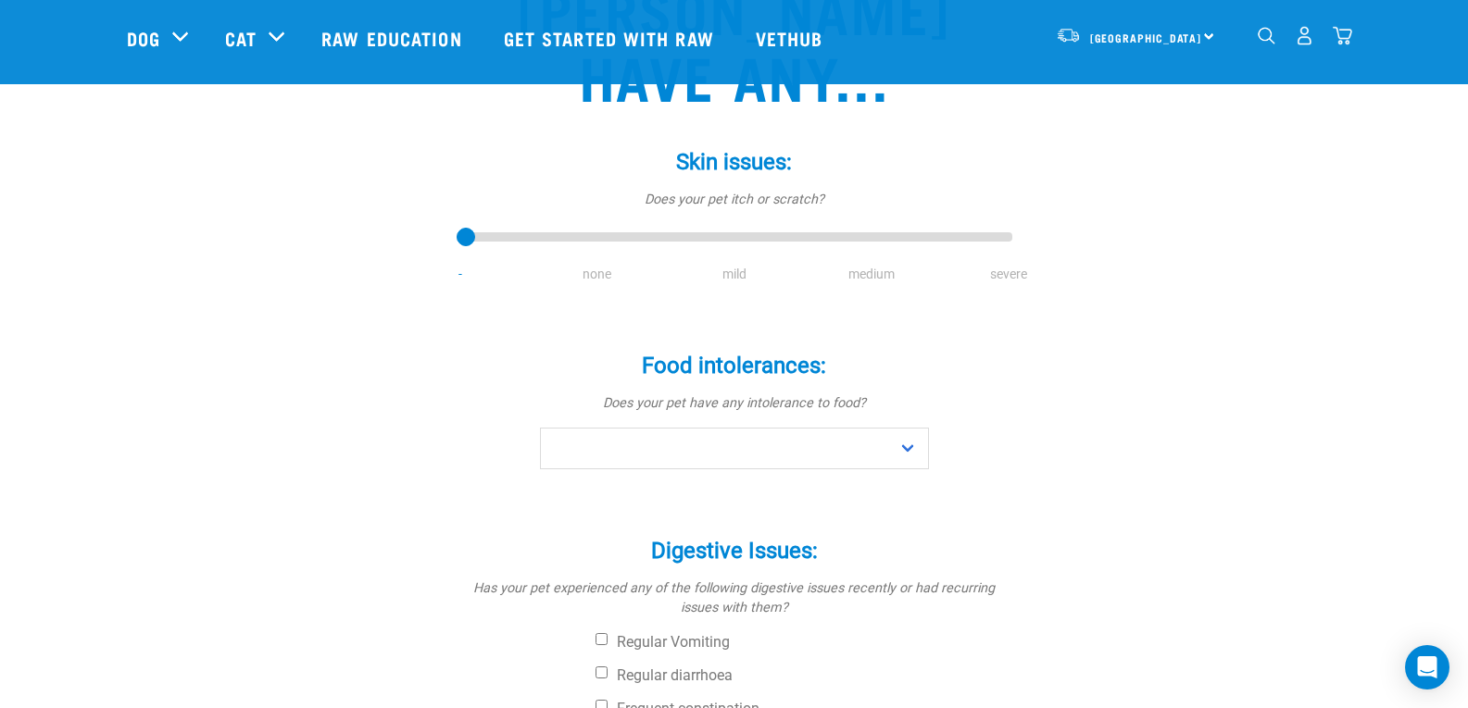
click at [594, 265] on li "none" at bounding box center [597, 274] width 137 height 19
click at [911, 428] on select "No Yes" at bounding box center [734, 449] width 389 height 42
select select "no"
click at [540, 428] on select "No Yes" at bounding box center [734, 449] width 389 height 42
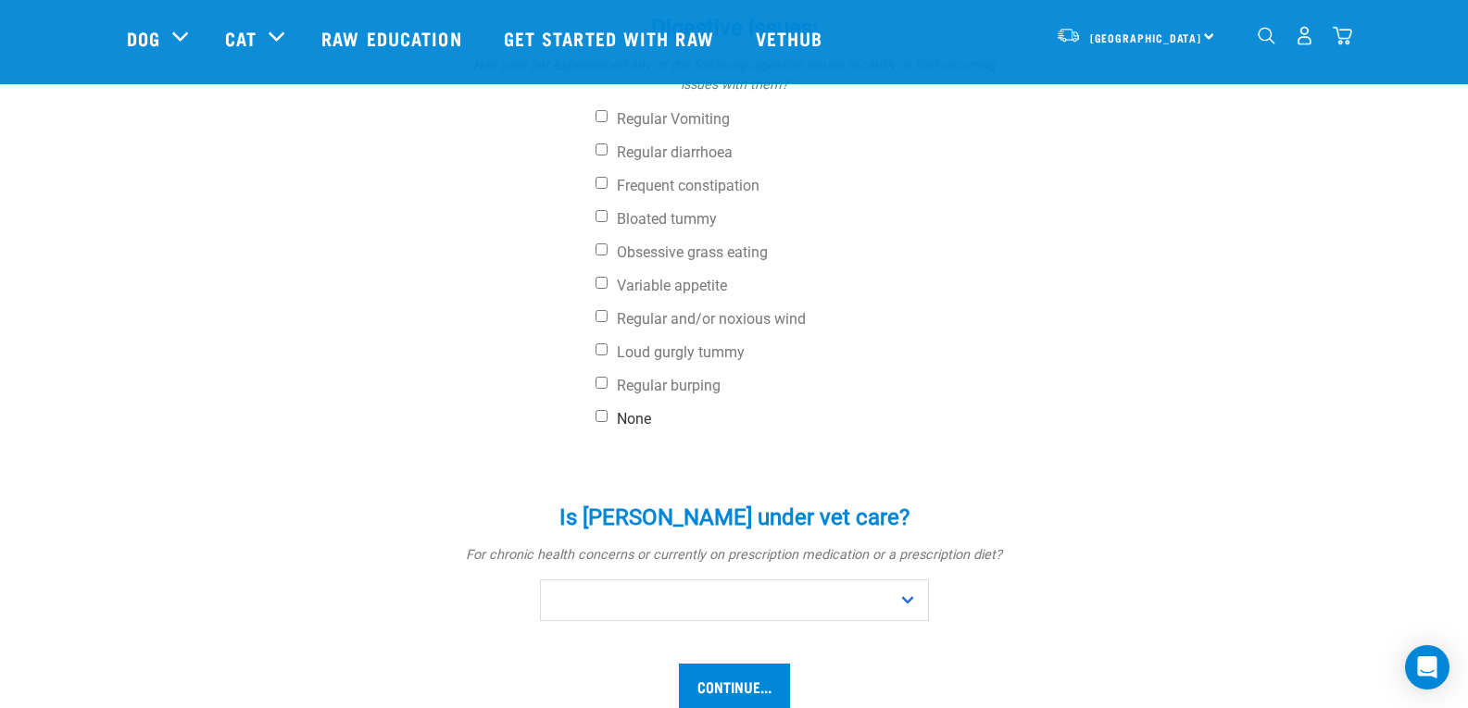
scroll to position [833, 0]
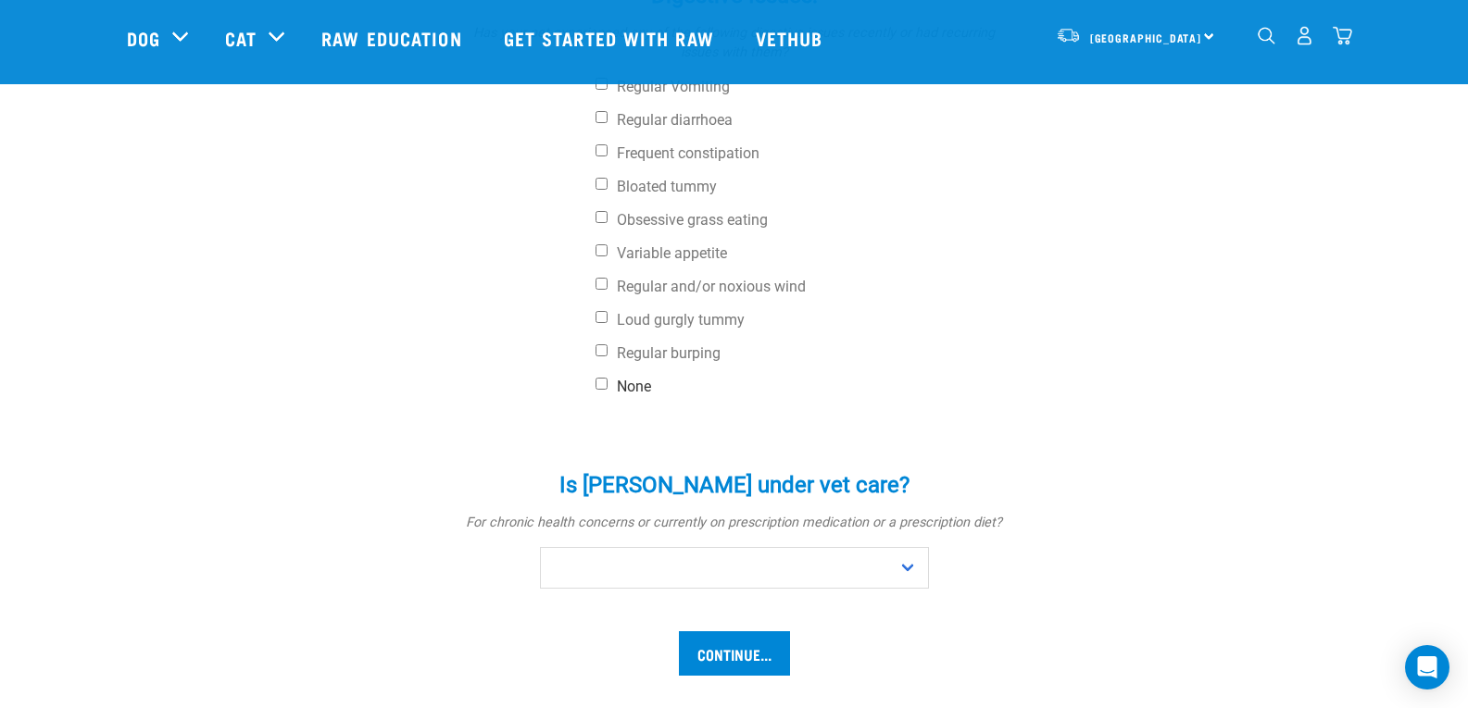
click at [605, 378] on input "None" at bounding box center [601, 384] width 12 height 12
checkbox input "true"
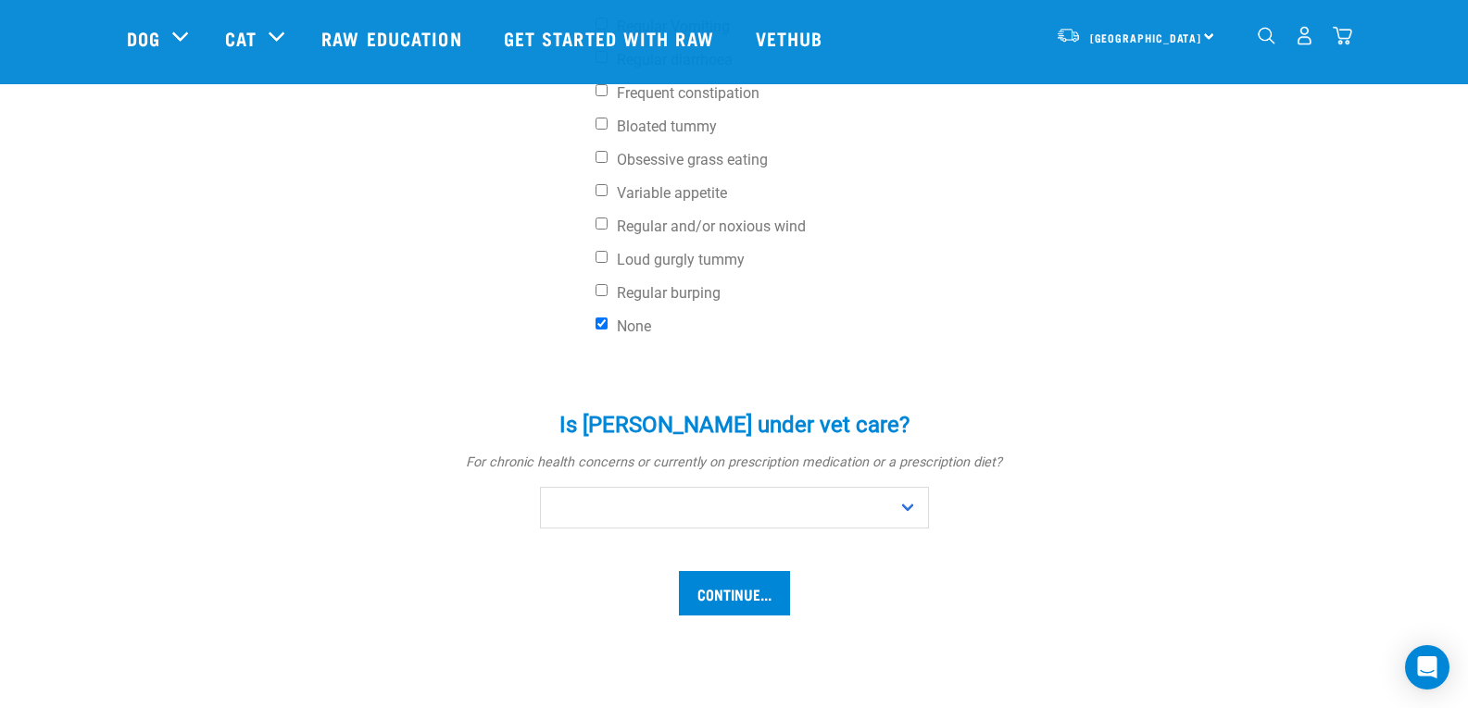
scroll to position [926, 0]
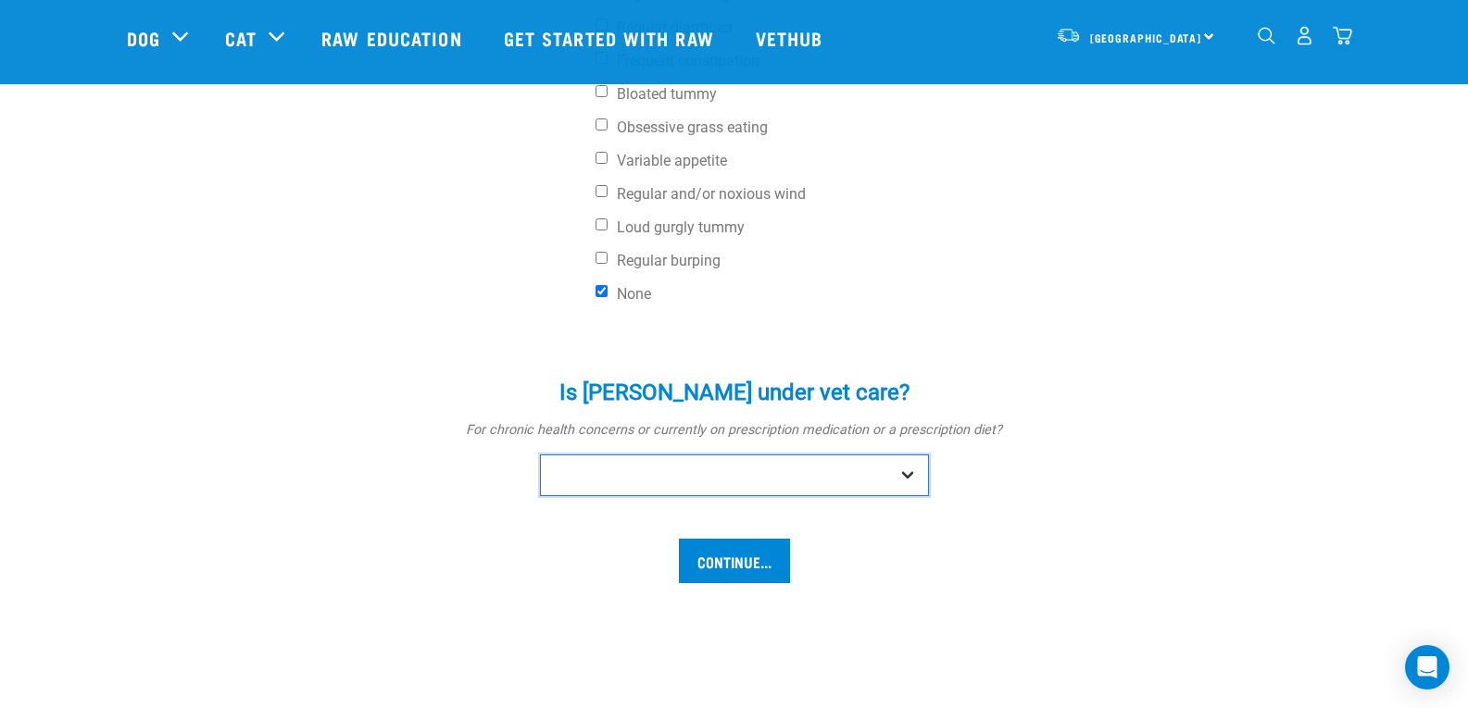
click at [915, 455] on select "No Yes" at bounding box center [734, 476] width 389 height 42
select select "no"
click at [540, 455] on select "No Yes" at bounding box center [734, 476] width 389 height 42
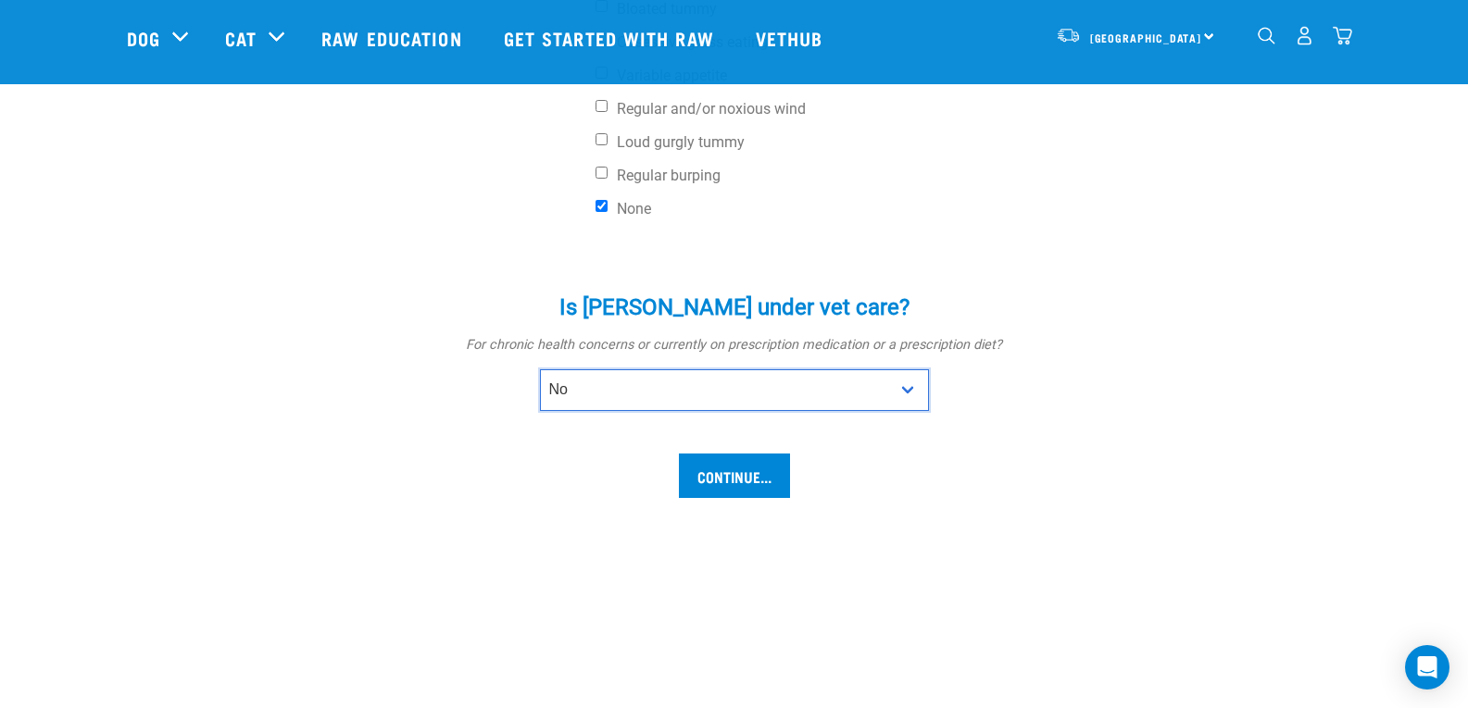
scroll to position [1111, 0]
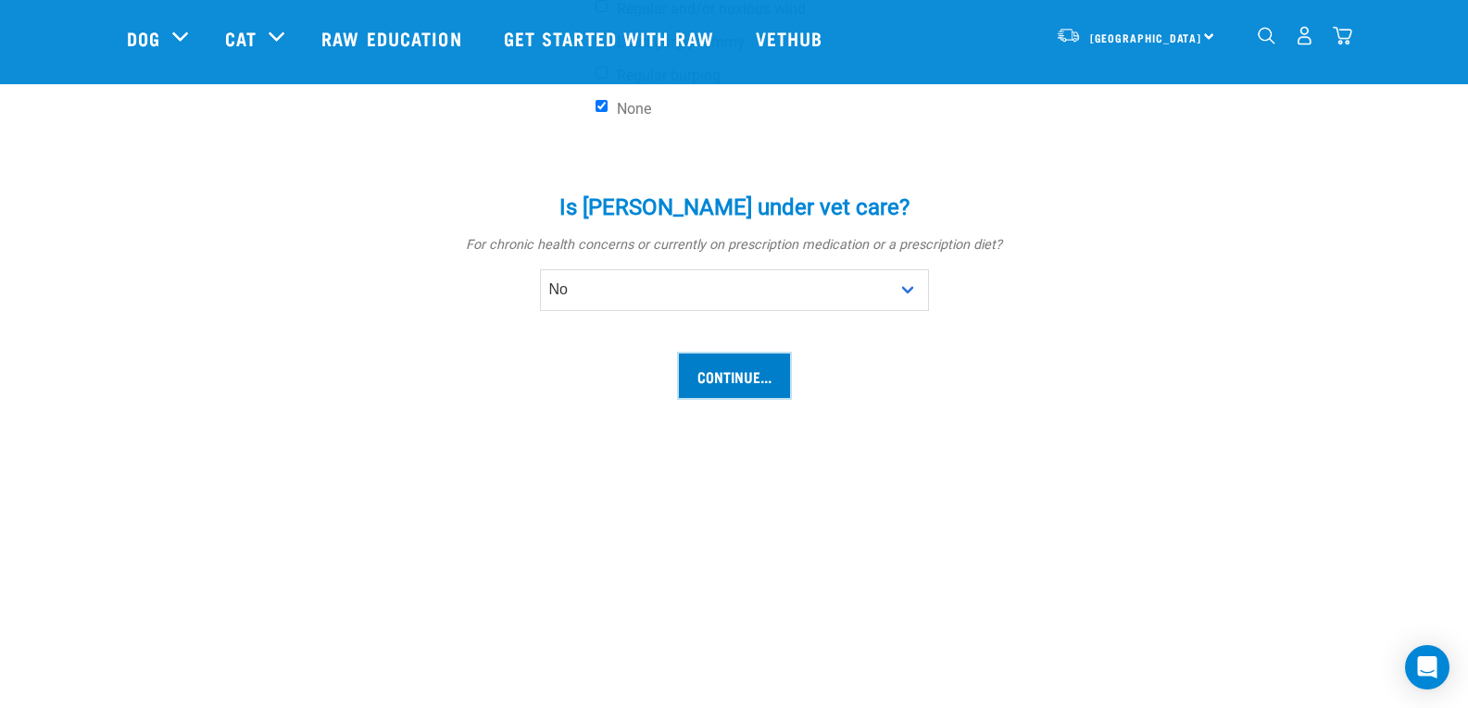
click at [729, 354] on input "Continue..." at bounding box center [734, 376] width 111 height 44
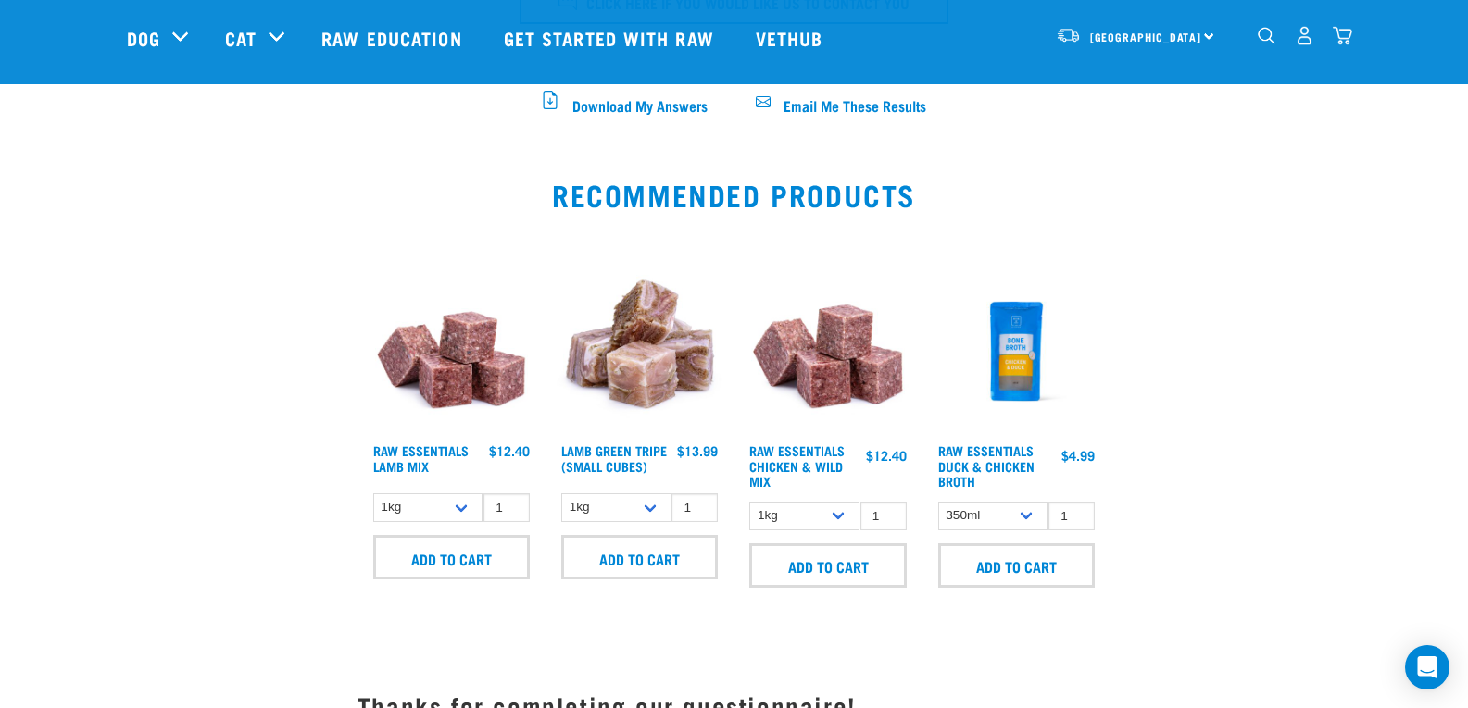
scroll to position [1111, 0]
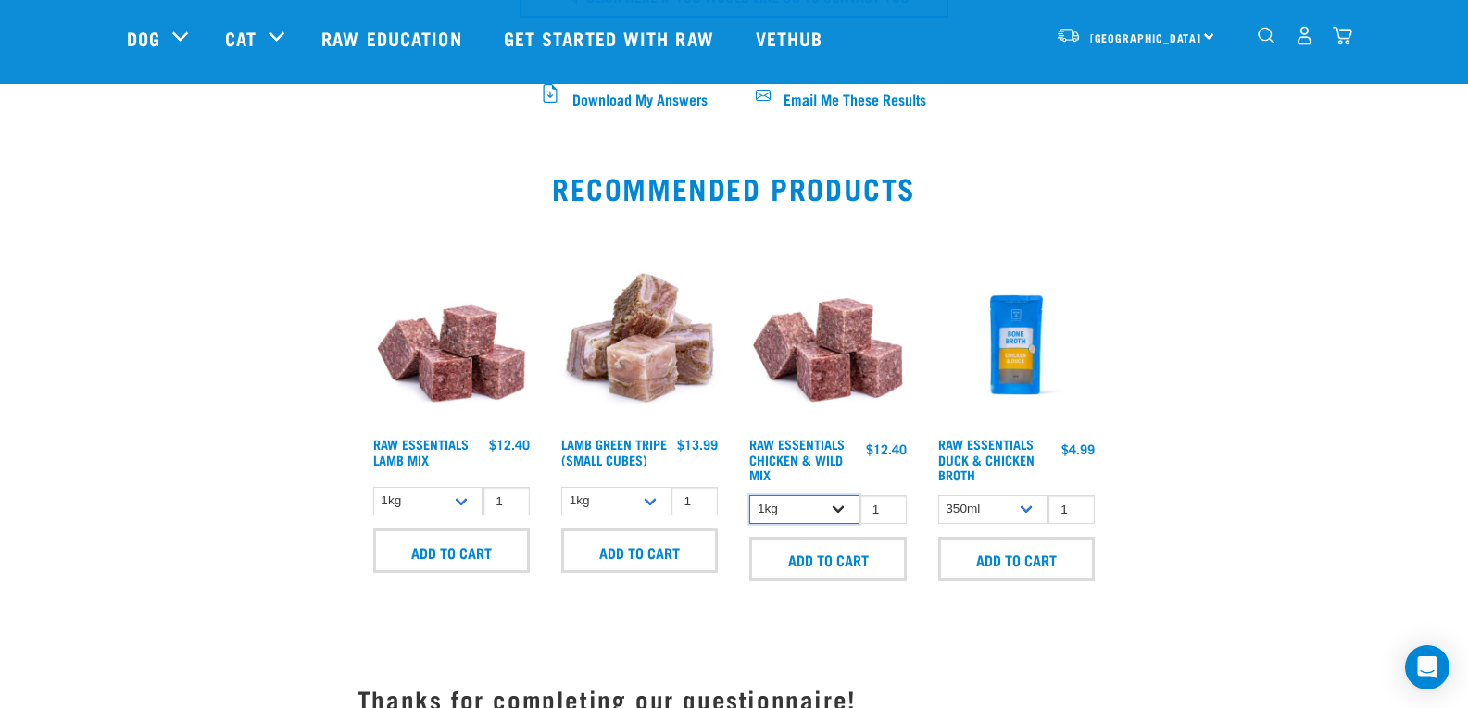
click at [838, 501] on select "1kg 3kg Bulk (10kg)" at bounding box center [804, 509] width 110 height 29
select select "731"
click at [749, 495] on select "1kg 3kg Bulk (10kg)" at bounding box center [804, 509] width 110 height 29
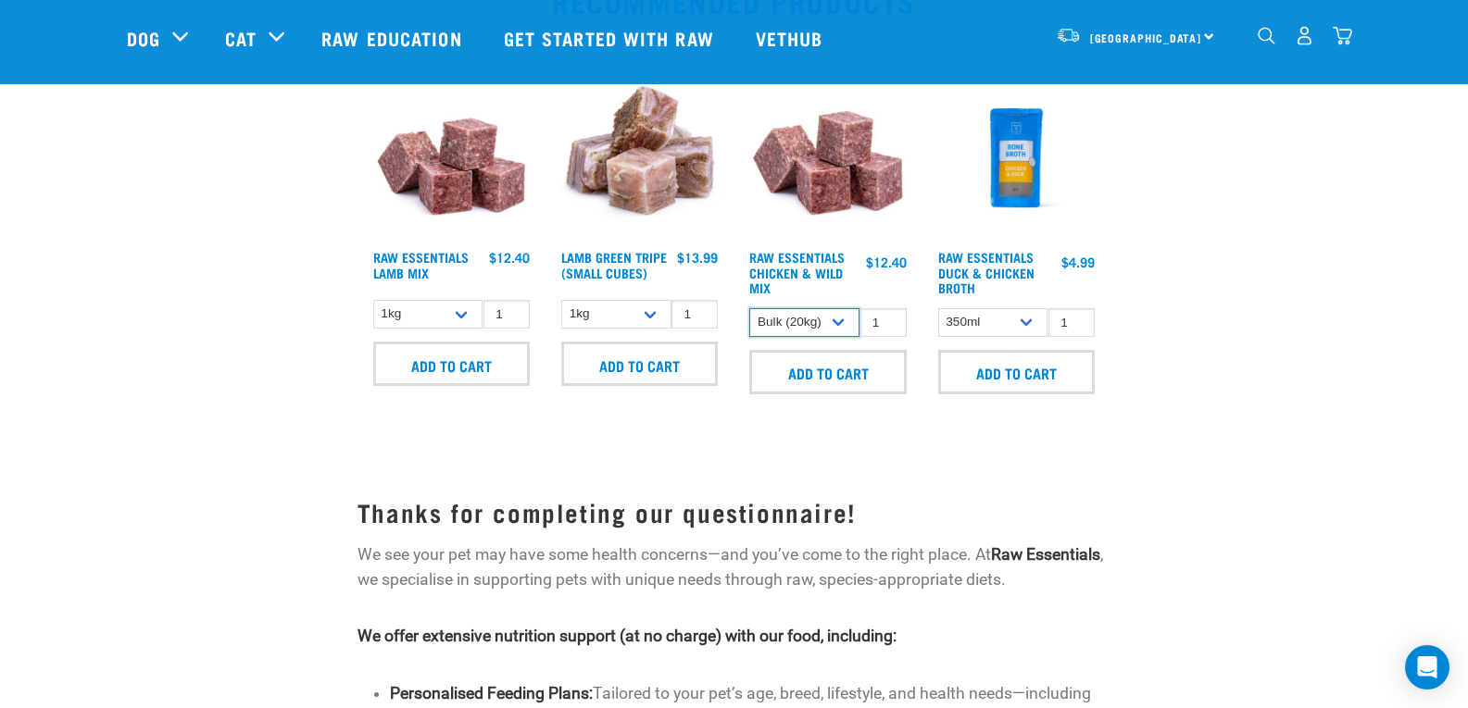
scroll to position [1296, 0]
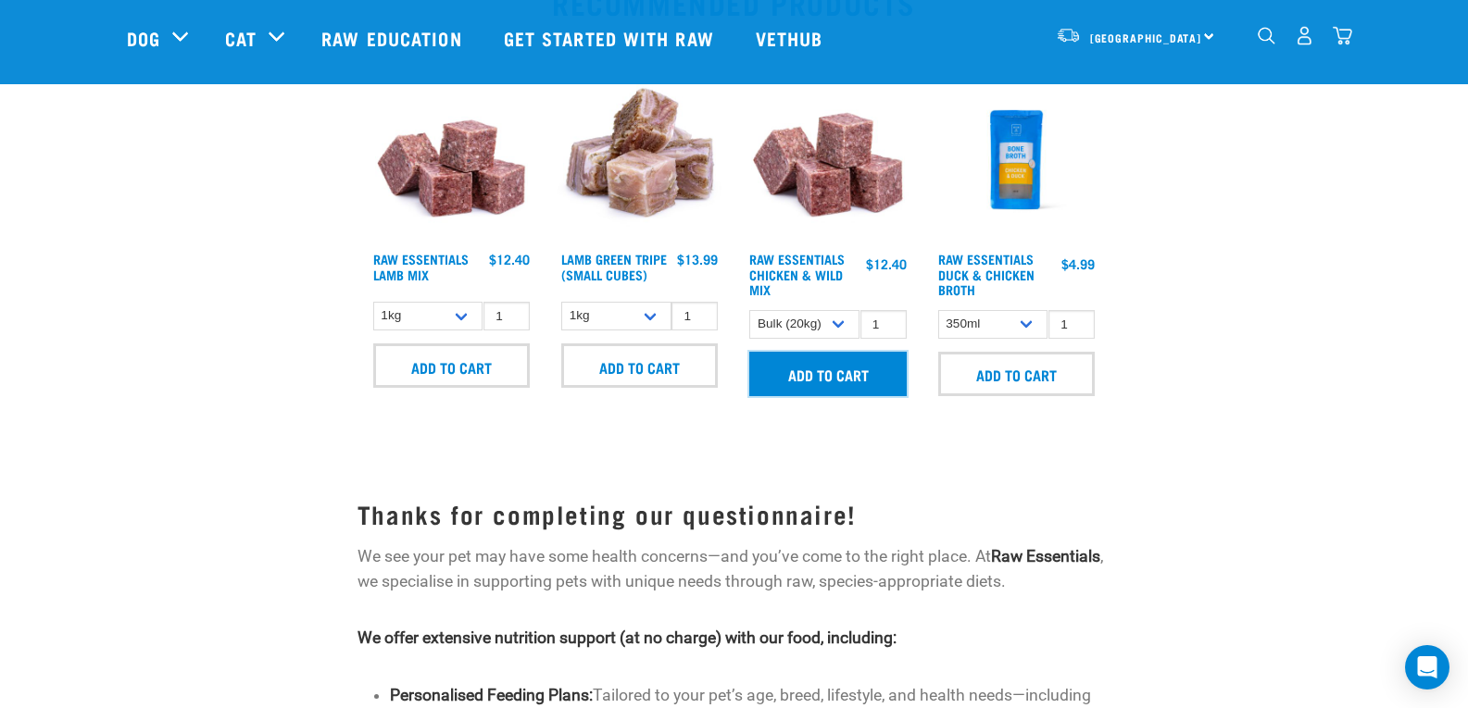
click at [856, 369] on input "Add to cart" at bounding box center [827, 374] width 156 height 44
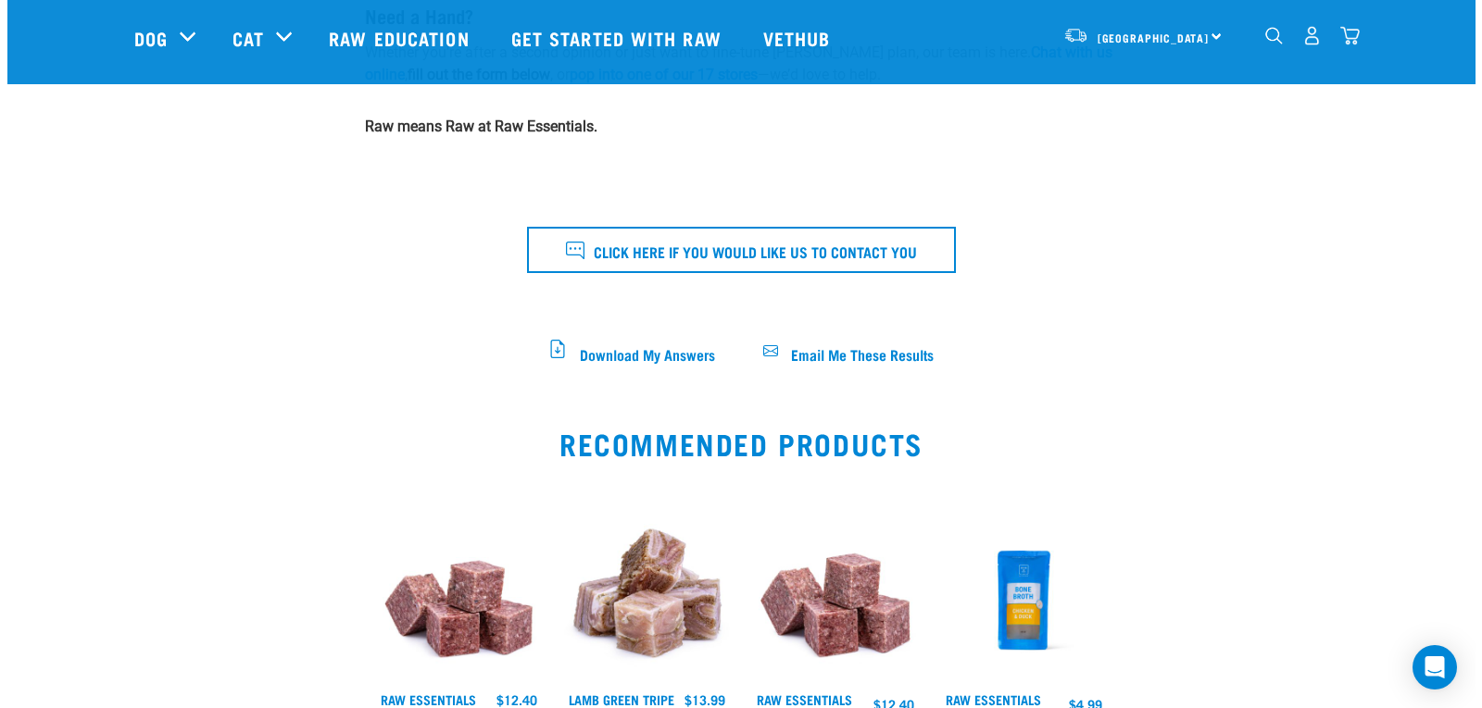
scroll to position [741, 0]
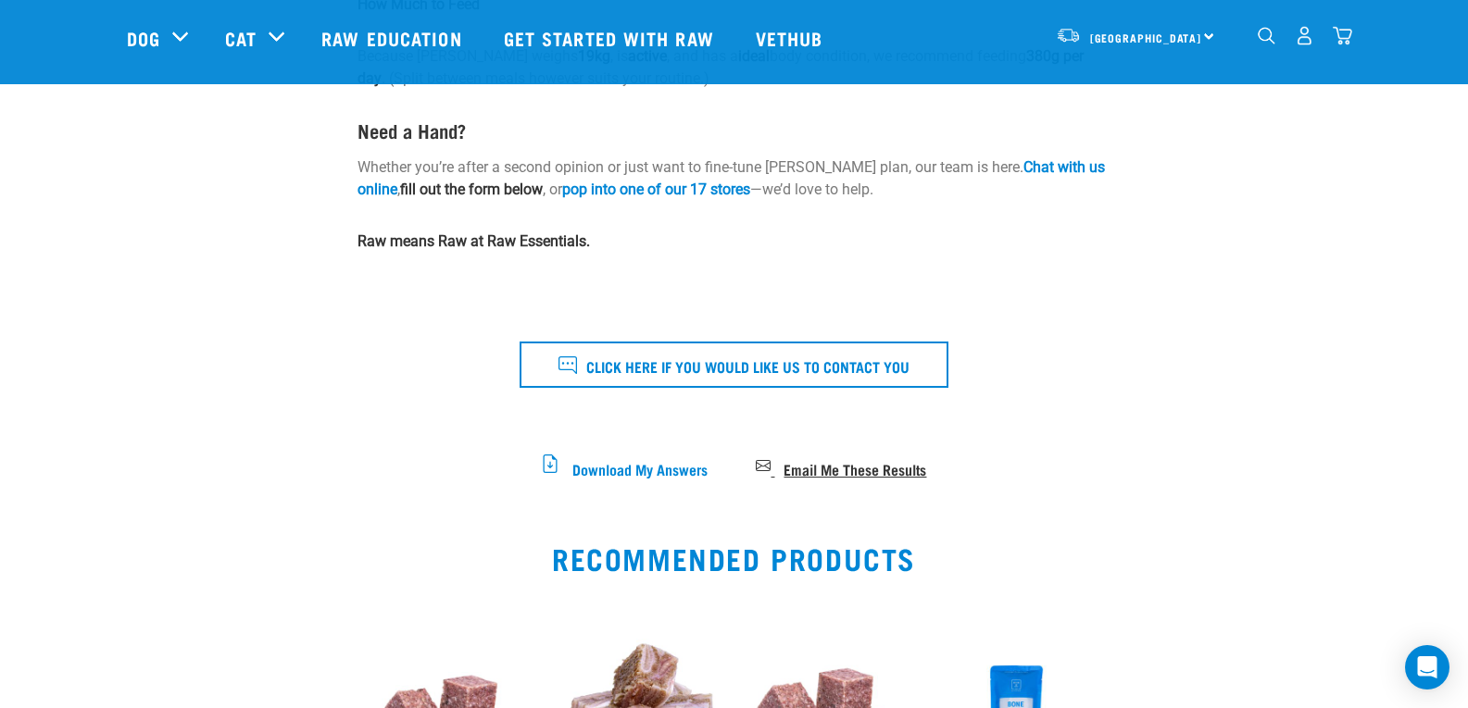
click at [822, 463] on span "Email Me These Results" at bounding box center [854, 468] width 143 height 10
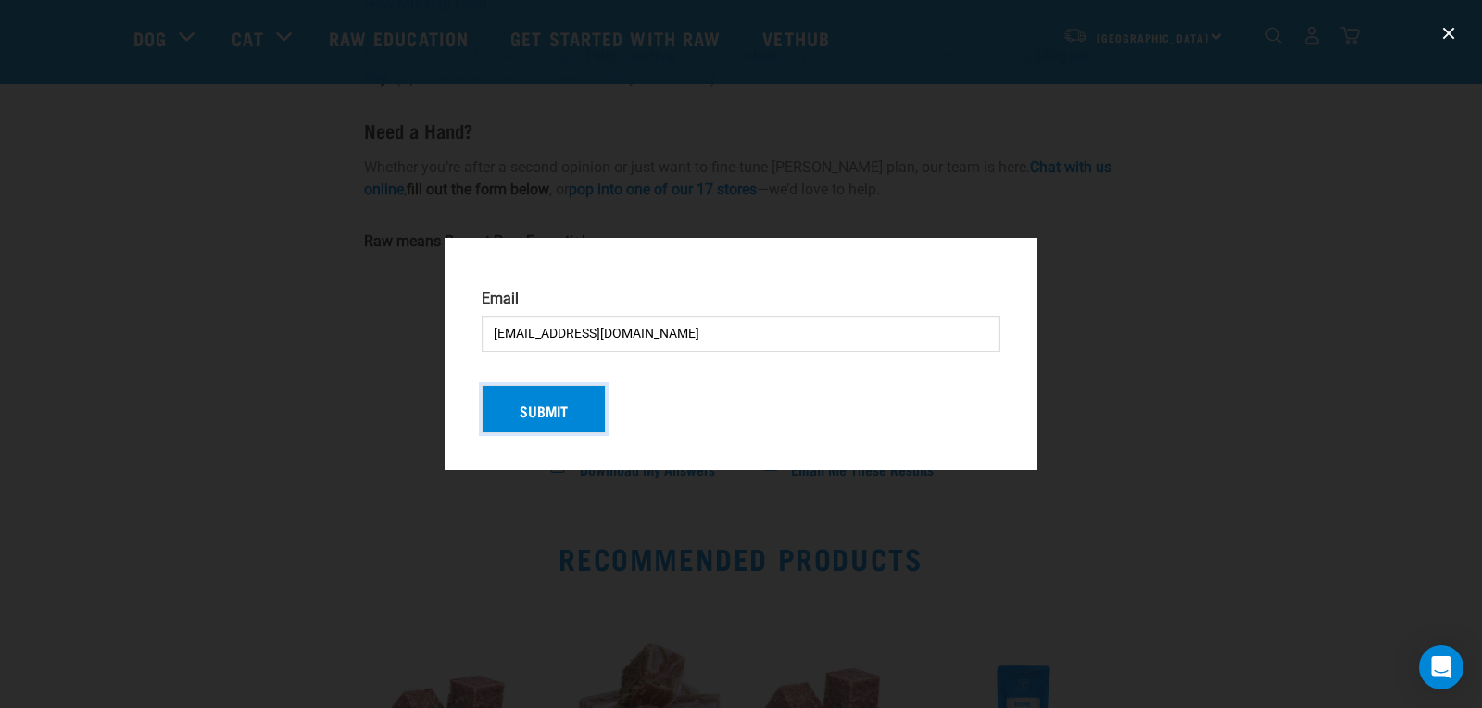
click at [556, 405] on button "Submit" at bounding box center [543, 409] width 124 height 48
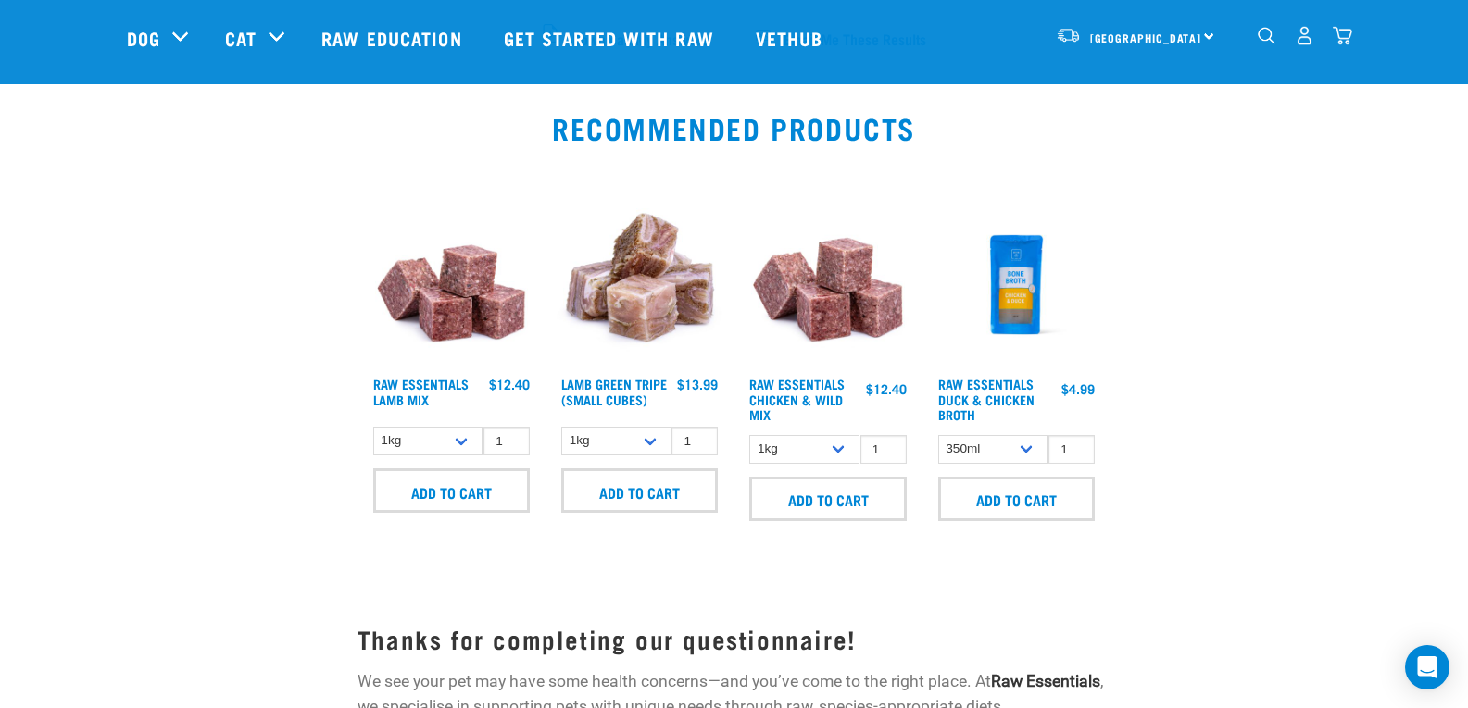
scroll to position [1204, 0]
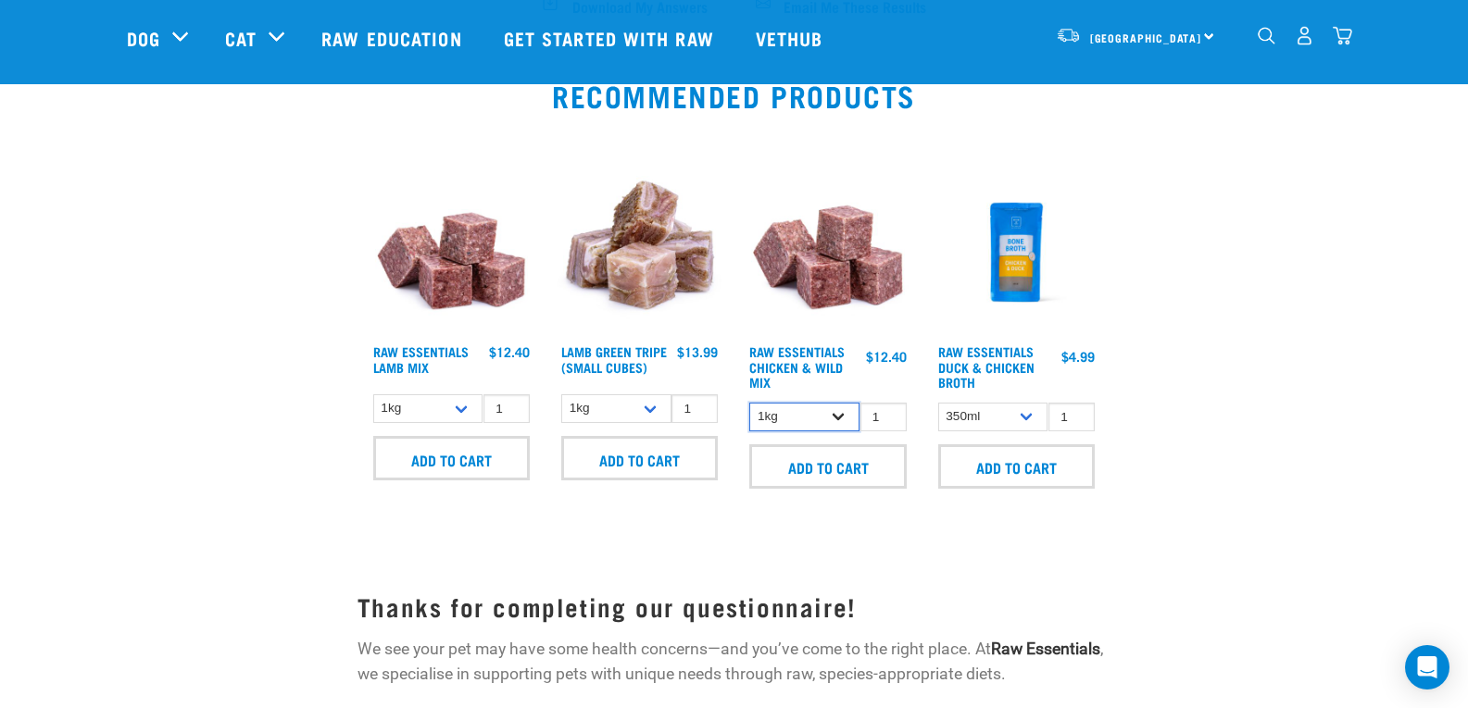
click at [838, 409] on select "1kg 3kg Bulk (10kg)" at bounding box center [804, 417] width 110 height 29
select select "731"
click at [749, 403] on select "1kg 3kg Bulk (10kg)" at bounding box center [804, 417] width 110 height 29
click at [831, 461] on input "Add to cart" at bounding box center [827, 466] width 156 height 44
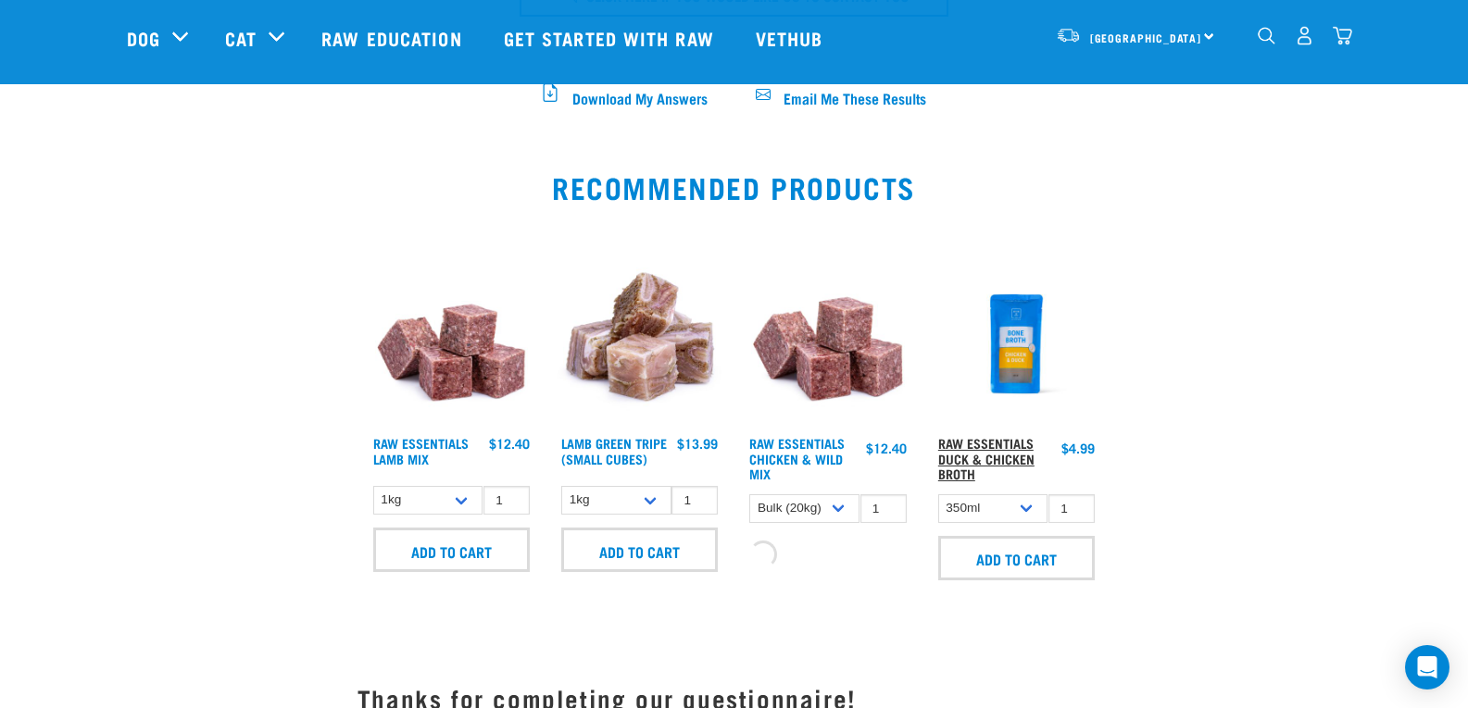
scroll to position [1124, 0]
